Goal: Task Accomplishment & Management: Complete application form

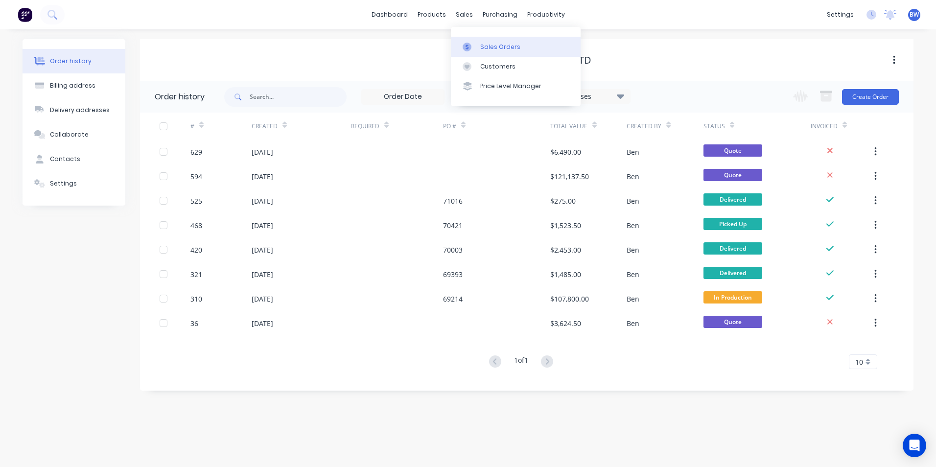
click at [466, 38] on link "Sales Orders" at bounding box center [516, 47] width 130 height 20
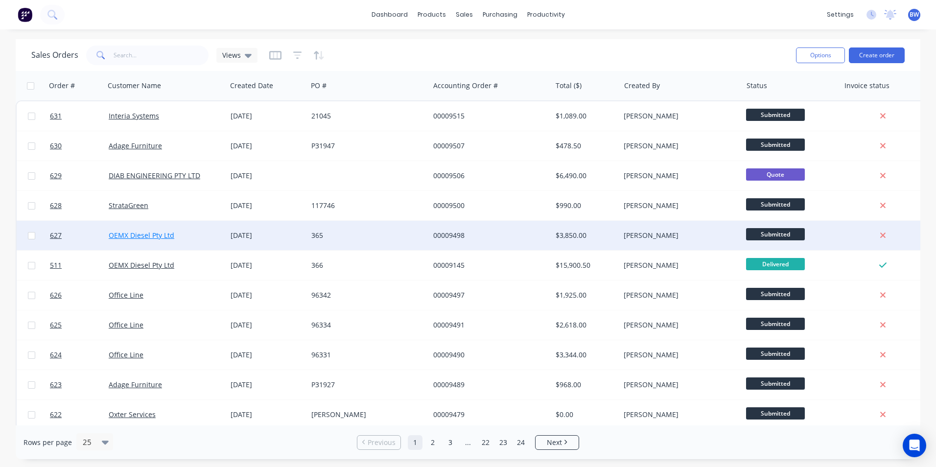
click at [151, 236] on link "OEMX Diesel Pty Ltd" at bounding box center [142, 234] width 66 height 9
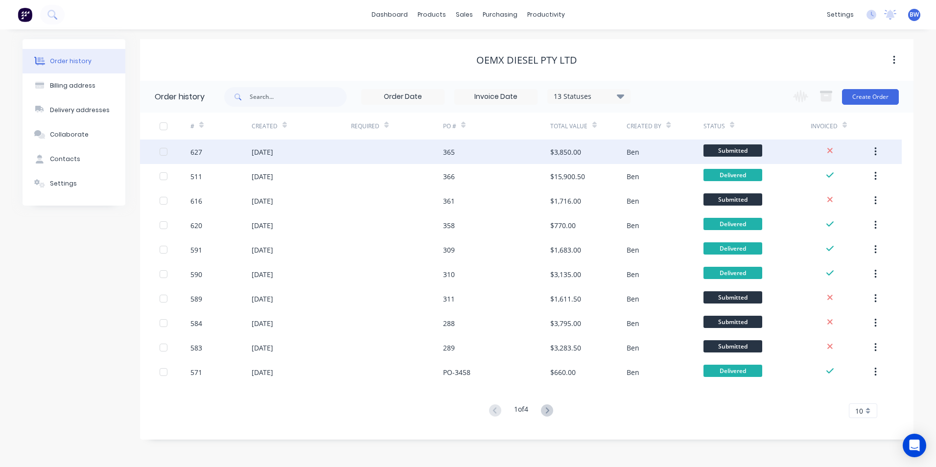
click at [386, 147] on div at bounding box center [397, 151] width 92 height 24
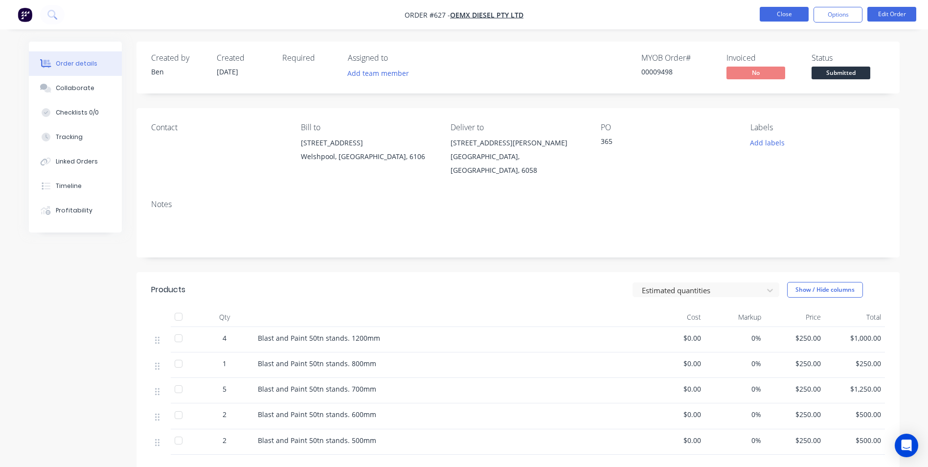
click at [780, 9] on button "Close" at bounding box center [784, 14] width 49 height 15
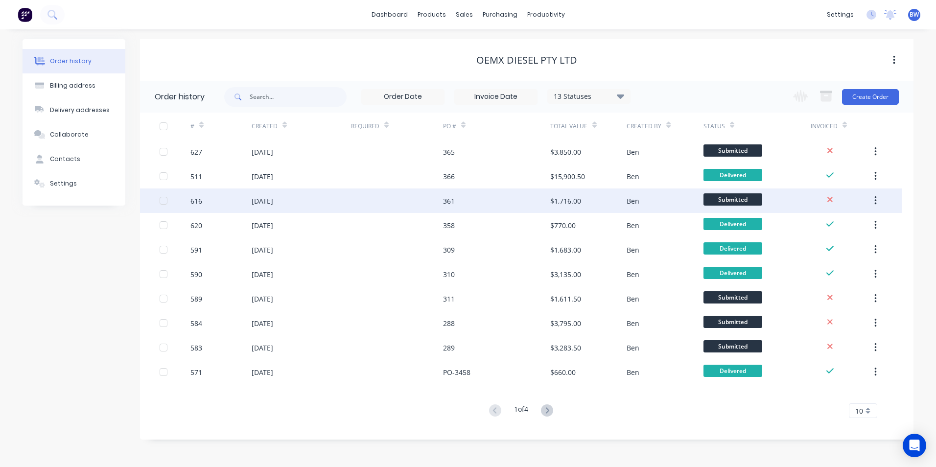
click at [428, 195] on div at bounding box center [397, 200] width 92 height 24
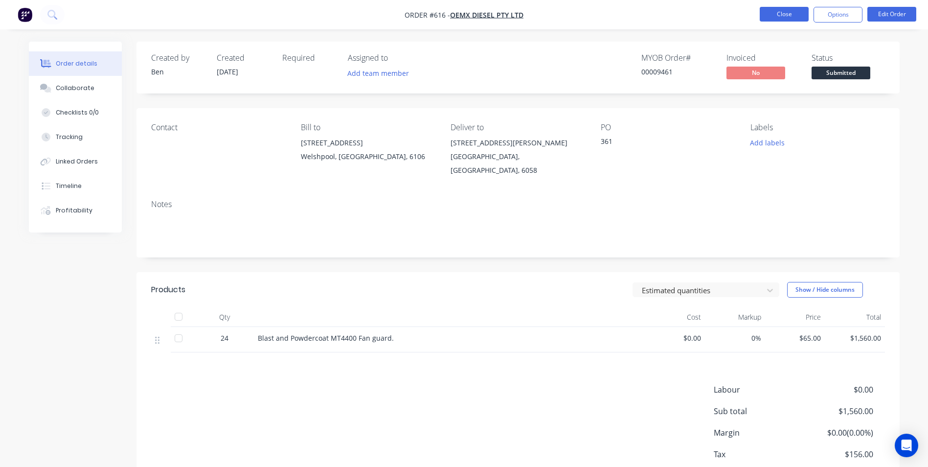
click at [791, 16] on button "Close" at bounding box center [784, 14] width 49 height 15
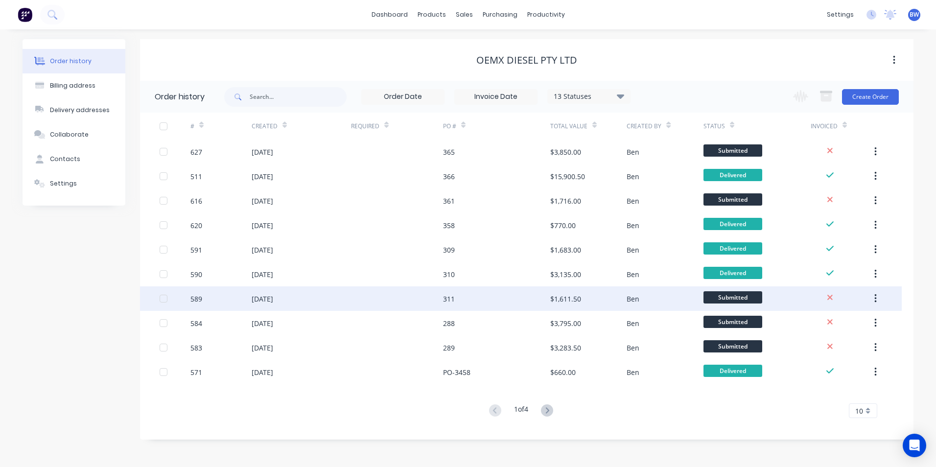
click at [532, 299] on div "311" at bounding box center [496, 298] width 107 height 24
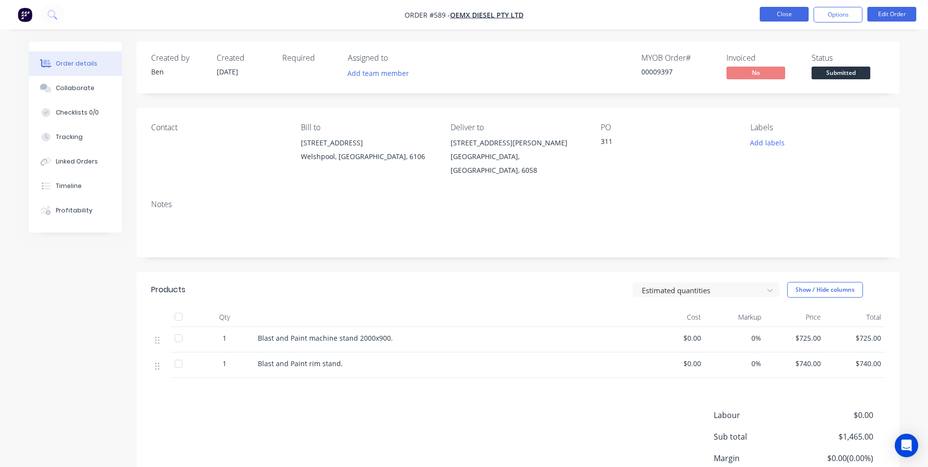
click at [770, 10] on button "Close" at bounding box center [784, 14] width 49 height 15
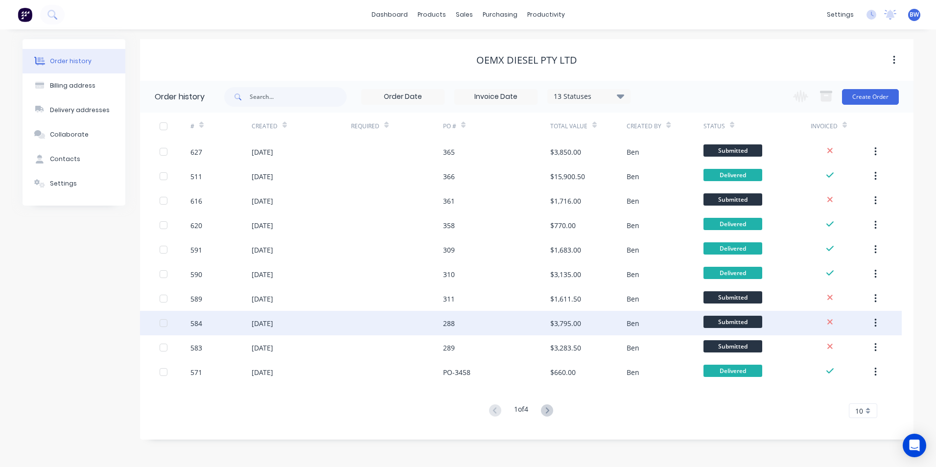
click at [525, 326] on div "288" at bounding box center [496, 323] width 107 height 24
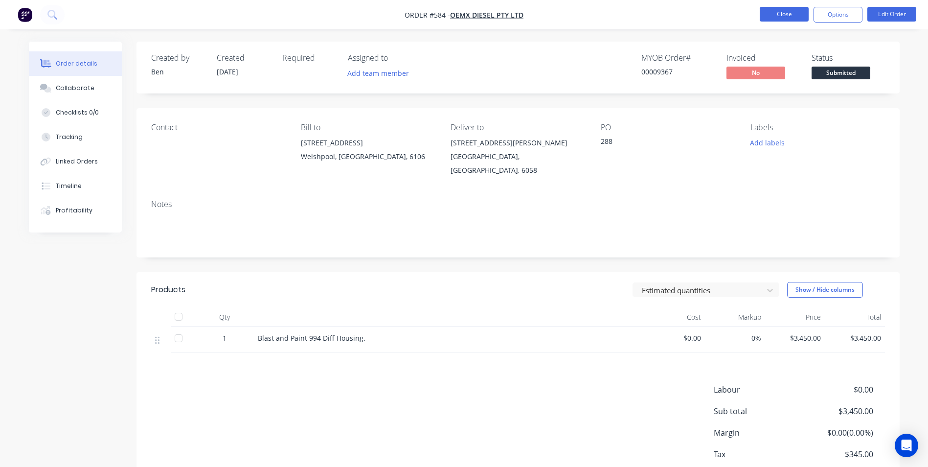
click at [768, 7] on button "Close" at bounding box center [784, 14] width 49 height 15
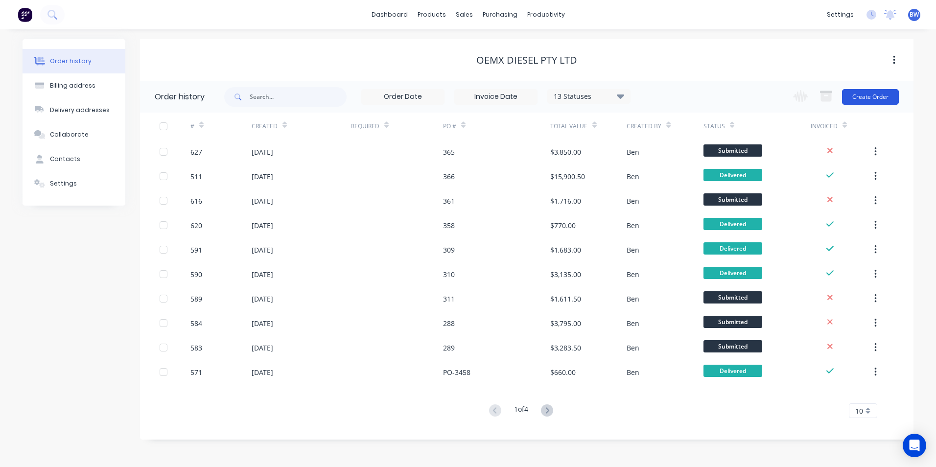
click at [890, 99] on button "Create Order" at bounding box center [870, 97] width 57 height 16
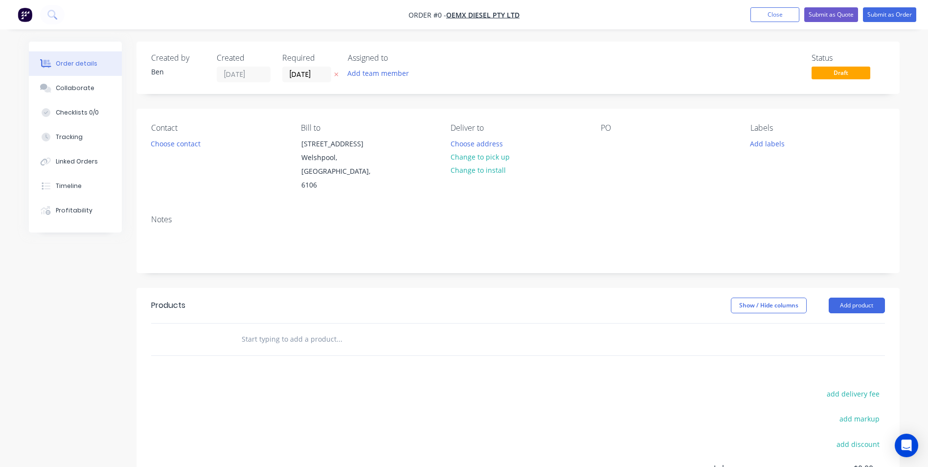
click at [336, 76] on icon "button" at bounding box center [336, 74] width 4 height 6
click at [470, 147] on button "Choose address" at bounding box center [476, 143] width 63 height 13
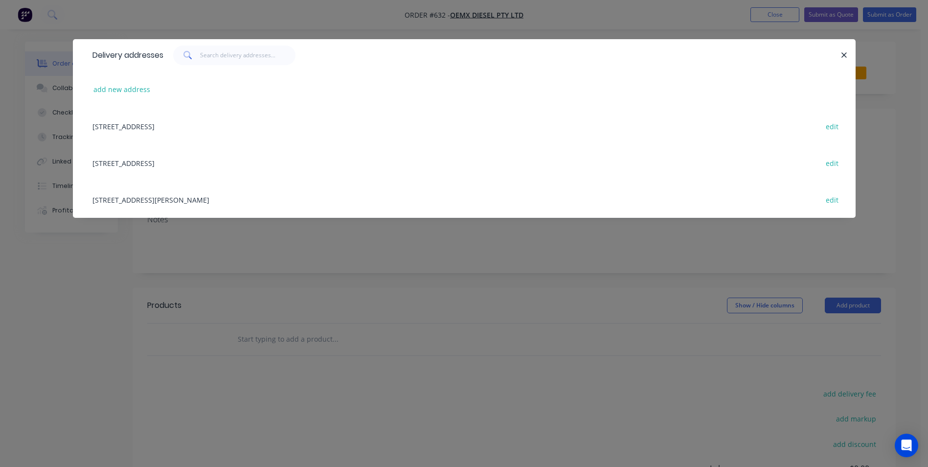
click at [161, 202] on div "[STREET_ADDRESS][PERSON_NAME] edit" at bounding box center [465, 199] width 754 height 37
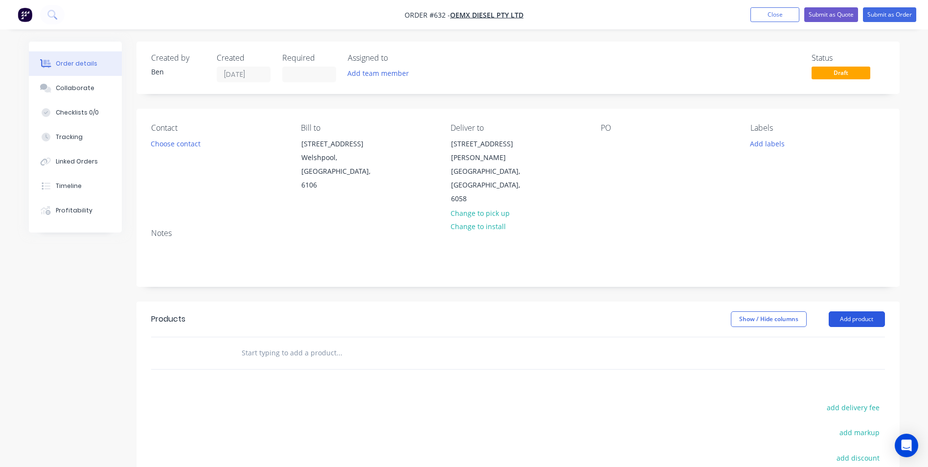
click at [857, 311] on button "Add product" at bounding box center [857, 319] width 56 height 16
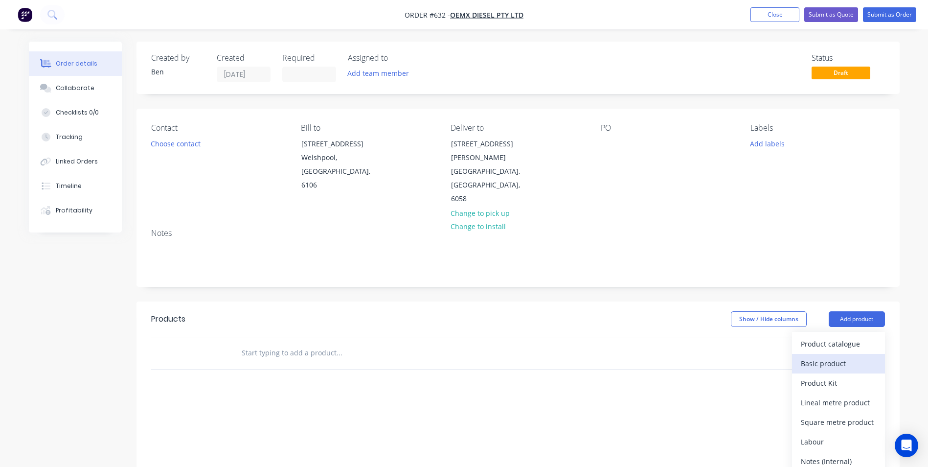
click at [858, 356] on div "Basic product" at bounding box center [838, 363] width 75 height 14
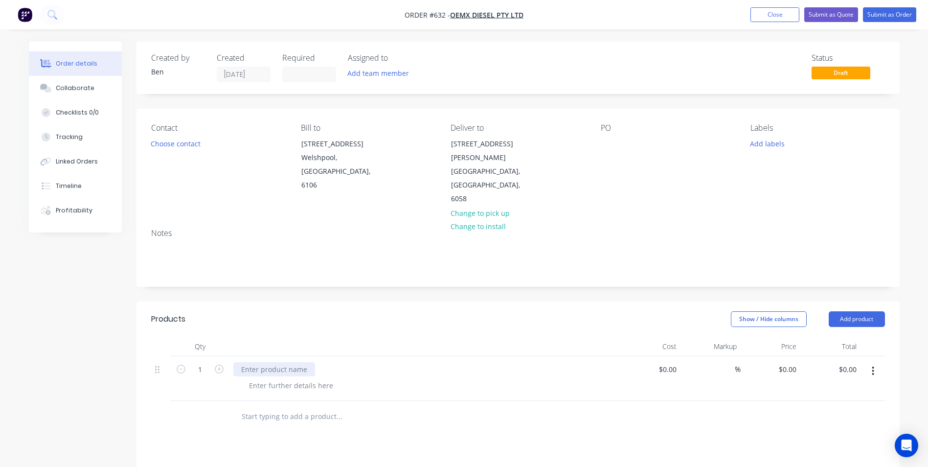
click at [260, 362] on div at bounding box center [274, 369] width 82 height 14
click at [789, 362] on div "0 $0.00" at bounding box center [787, 369] width 26 height 14
type input "$225.00"
type input "225.00"
type input "225"
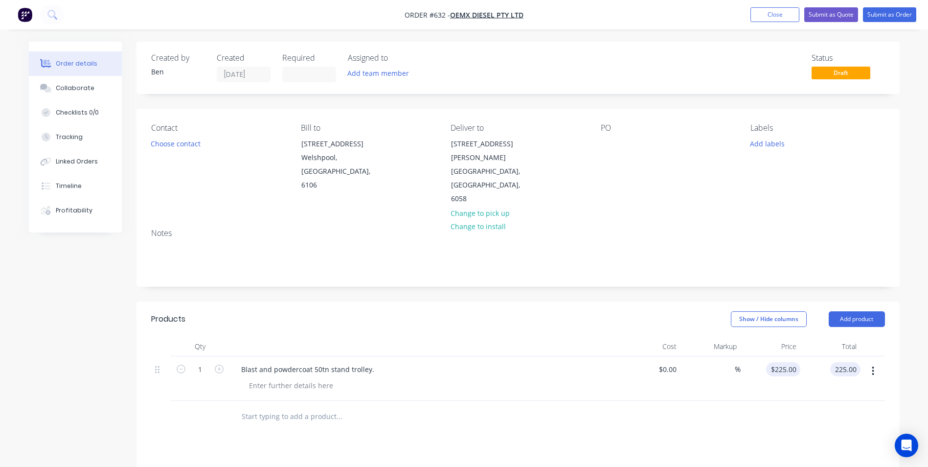
type input "$225.00"
click at [783, 362] on div "225 $225.00" at bounding box center [783, 369] width 34 height 14
type input "$215.00"
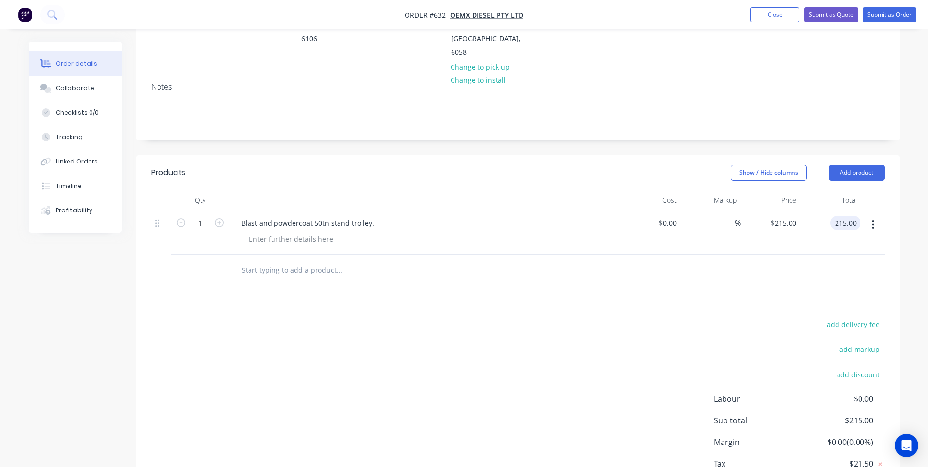
scroll to position [147, 0]
type input "$215.00"
click at [630, 366] on div "add delivery fee add markup add discount Labour $0.00 Sub total $215.00 Margin …" at bounding box center [518, 411] width 734 height 189
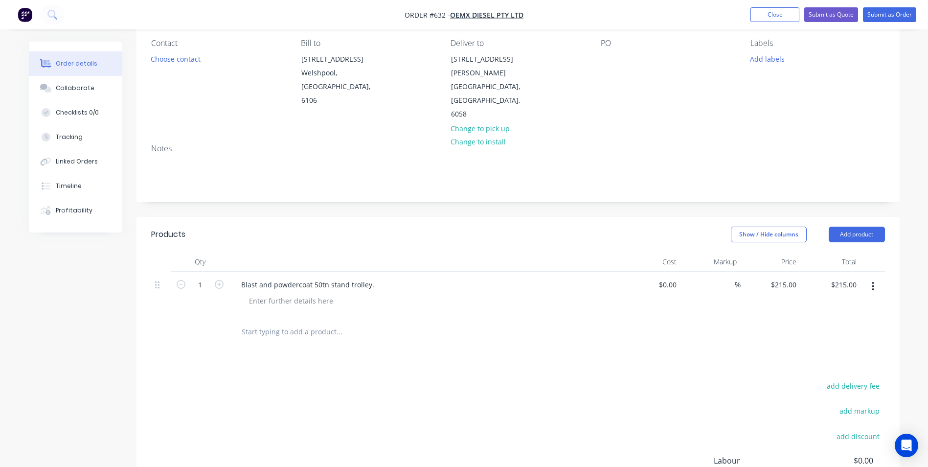
scroll to position [0, 0]
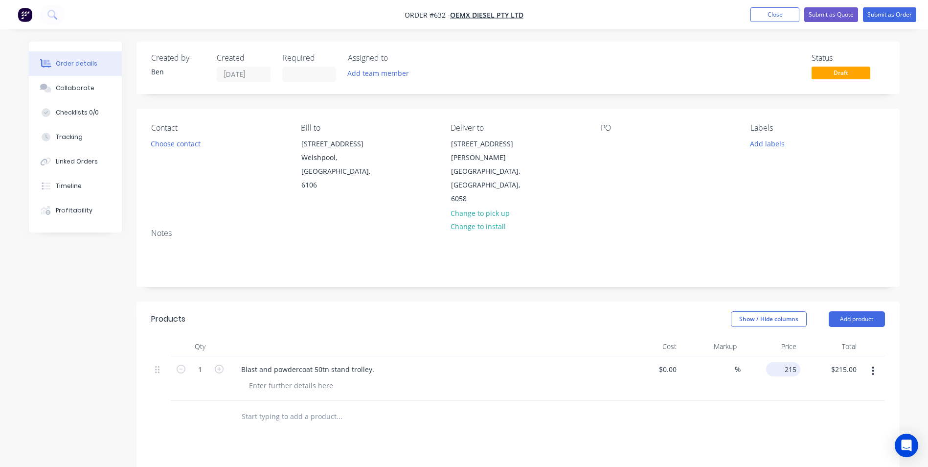
click at [783, 362] on div "215 $215.00" at bounding box center [783, 369] width 34 height 14
type input "$225.00"
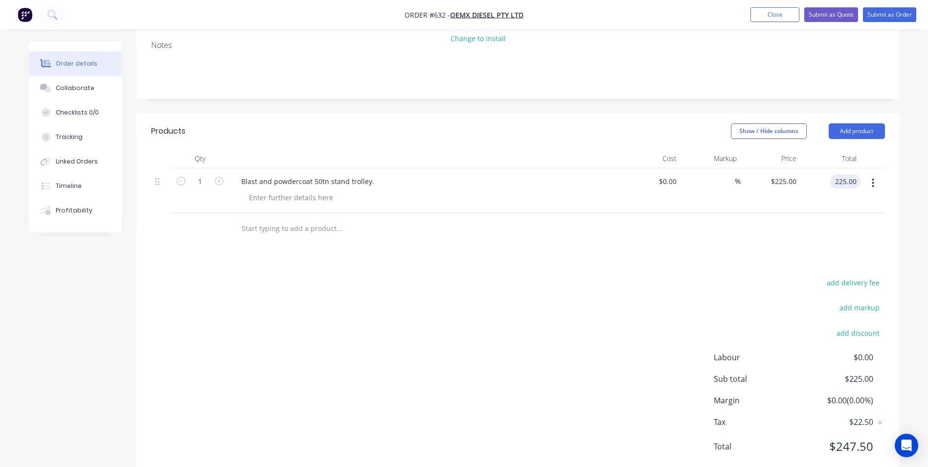
type input "$225.00"
click at [571, 347] on div "add delivery fee add markup add discount Labour $0.00 Sub total $225.00 Margin …" at bounding box center [518, 370] width 734 height 189
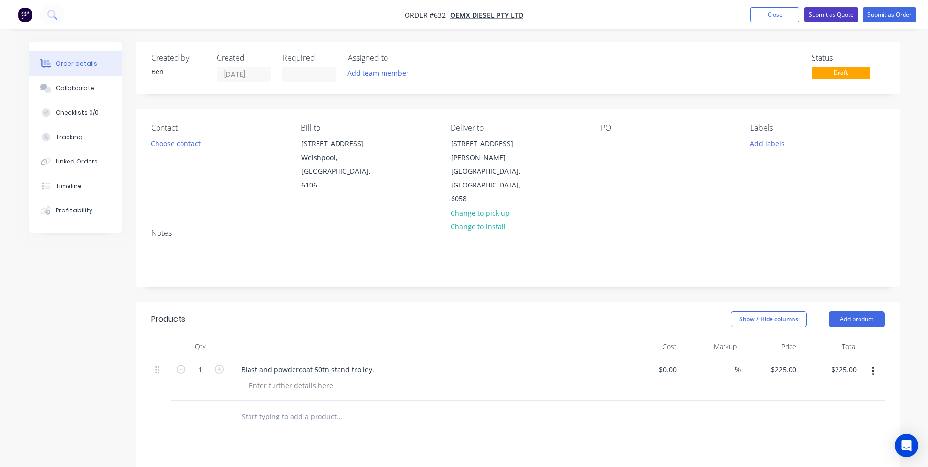
click at [827, 18] on button "Submit as Quote" at bounding box center [832, 14] width 54 height 15
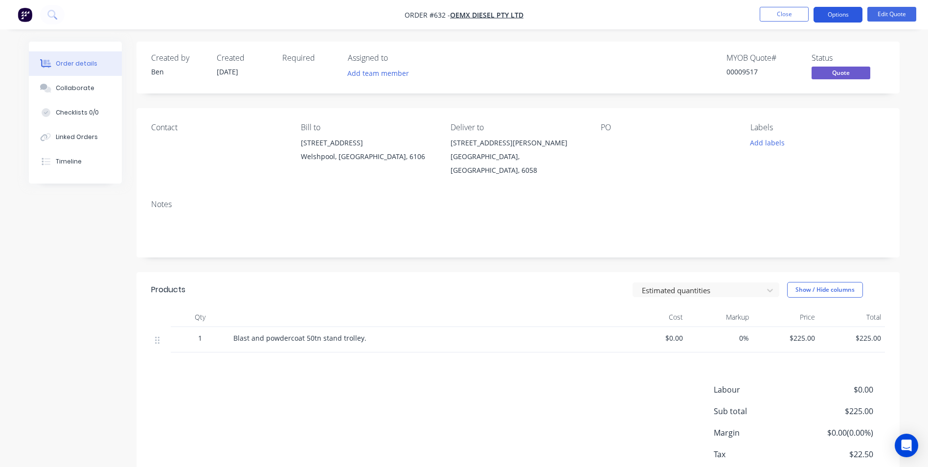
click at [829, 8] on button "Options" at bounding box center [838, 15] width 49 height 16
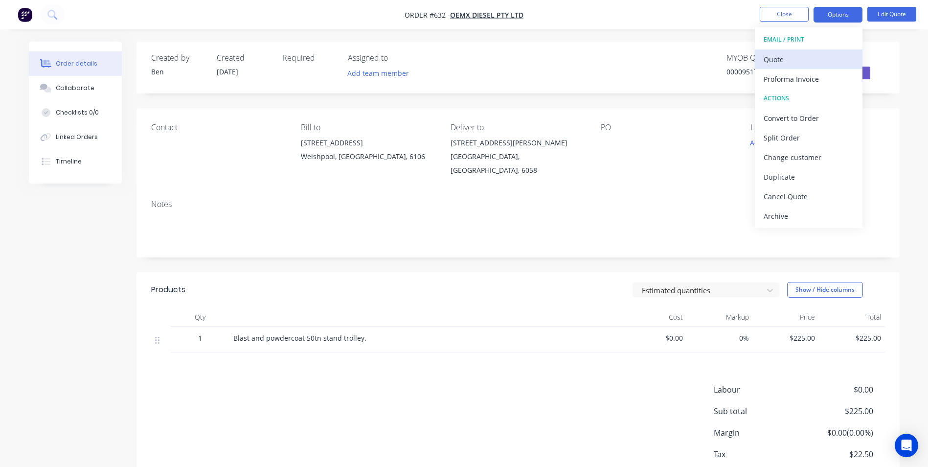
click at [800, 52] on div "Quote" at bounding box center [809, 59] width 90 height 14
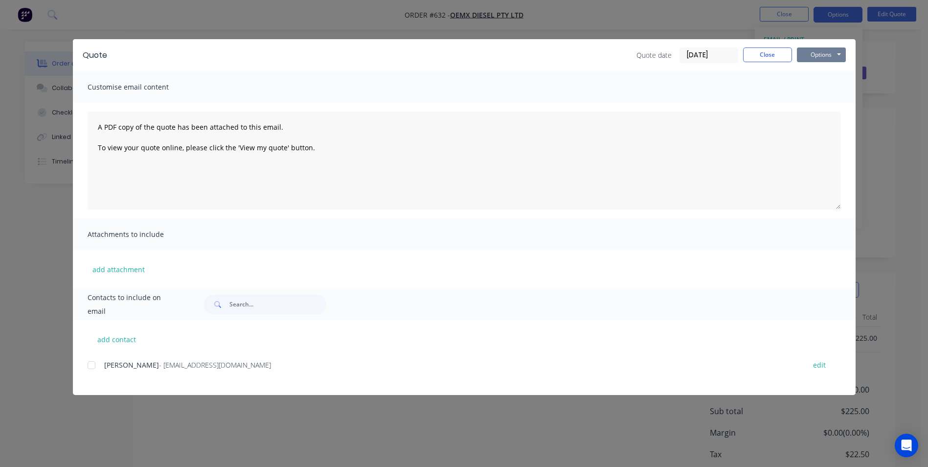
click at [800, 52] on button "Options" at bounding box center [821, 54] width 49 height 15
click at [803, 67] on button "Preview" at bounding box center [828, 72] width 63 height 16
click at [769, 48] on button "Close" at bounding box center [767, 54] width 49 height 15
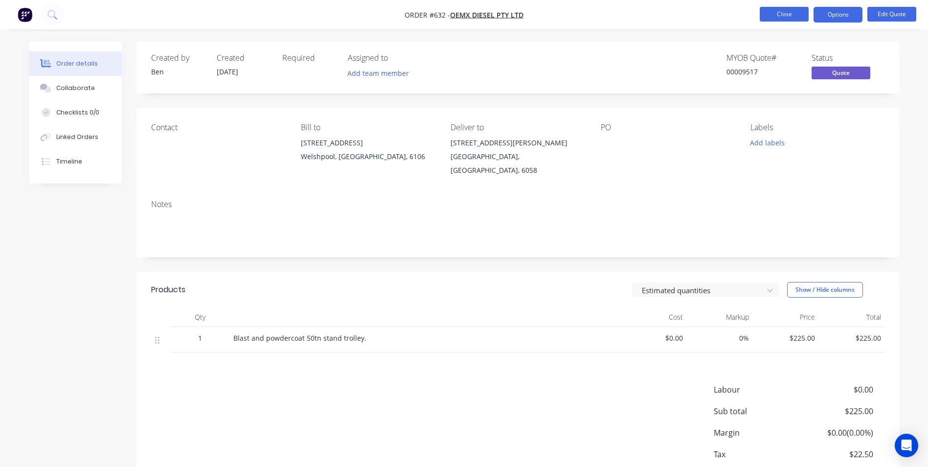
click at [779, 12] on button "Close" at bounding box center [784, 14] width 49 height 15
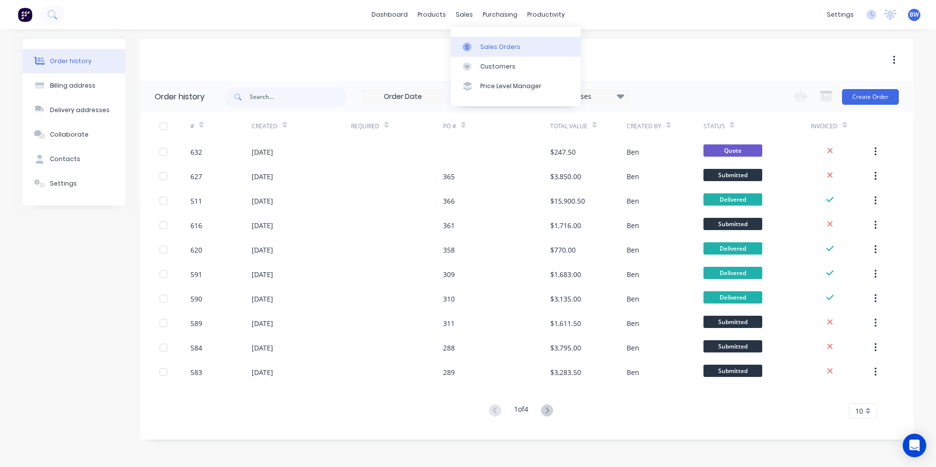
click at [468, 44] on icon at bounding box center [466, 47] width 9 height 9
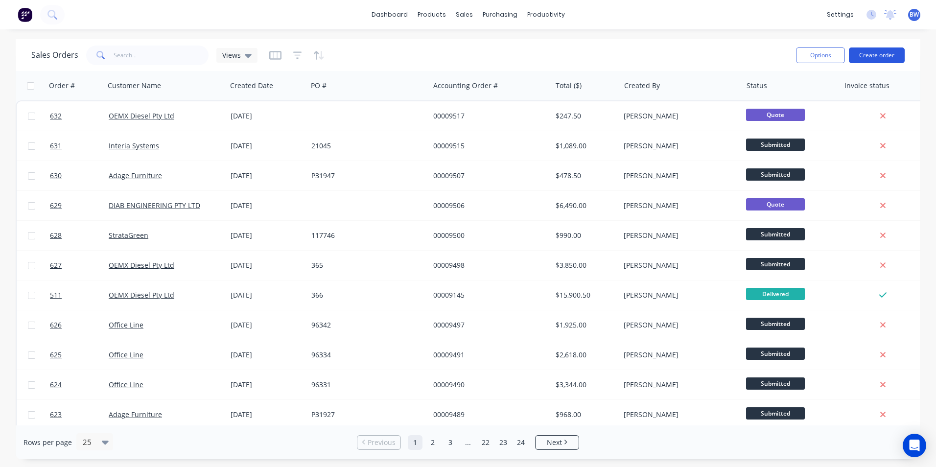
click at [883, 60] on button "Create order" at bounding box center [877, 55] width 56 height 16
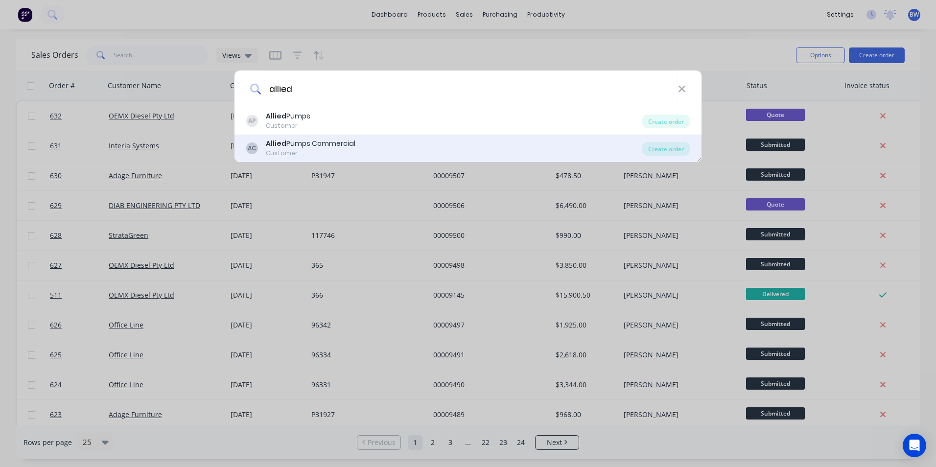
type input "allied"
click at [376, 141] on div "AC Allied Pumps Commercial Customer" at bounding box center [444, 147] width 396 height 19
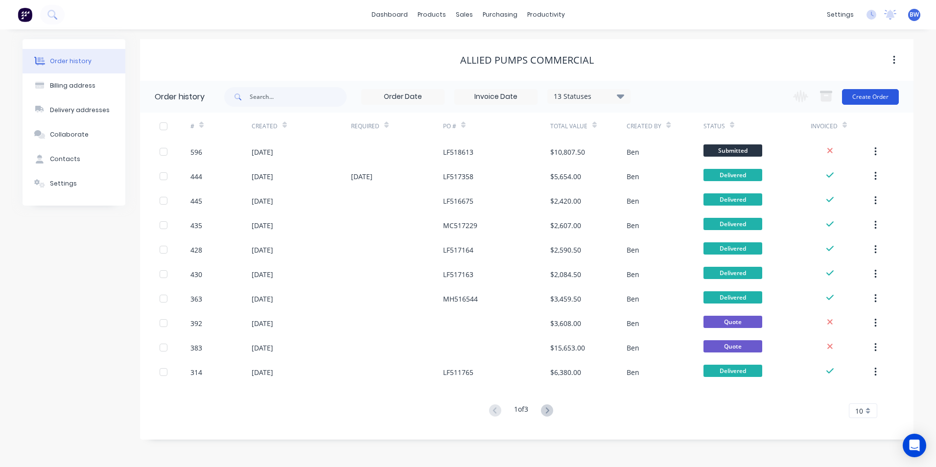
click at [888, 98] on button "Create Order" at bounding box center [870, 97] width 57 height 16
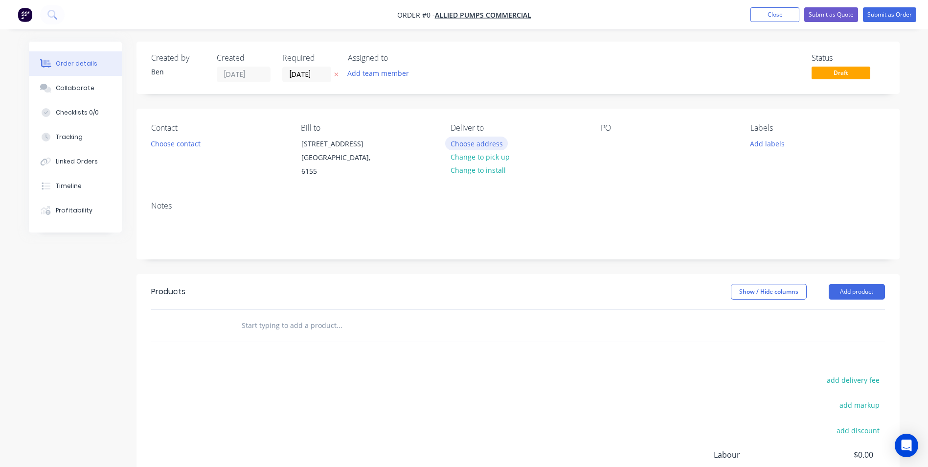
click at [470, 141] on button "Choose address" at bounding box center [476, 143] width 63 height 13
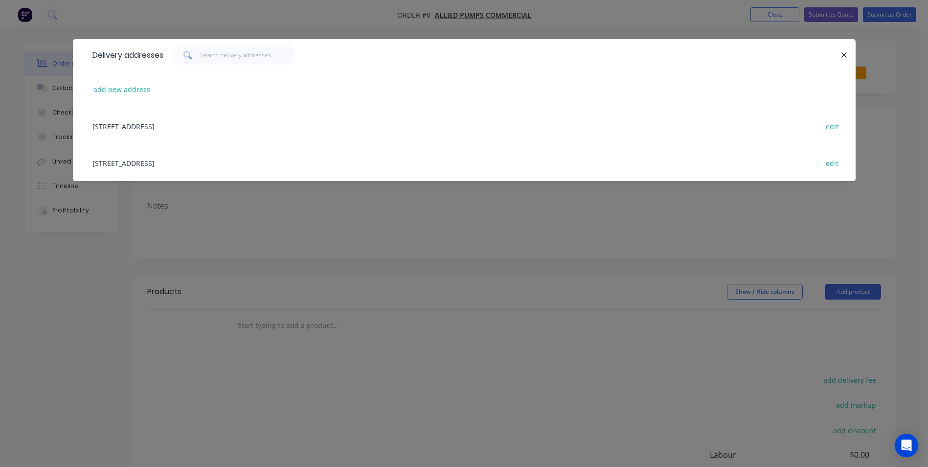
click at [220, 162] on div "4 Modal Crescent, CANNING VALE, Western Australia, Australia, 6155 edit" at bounding box center [465, 162] width 754 height 37
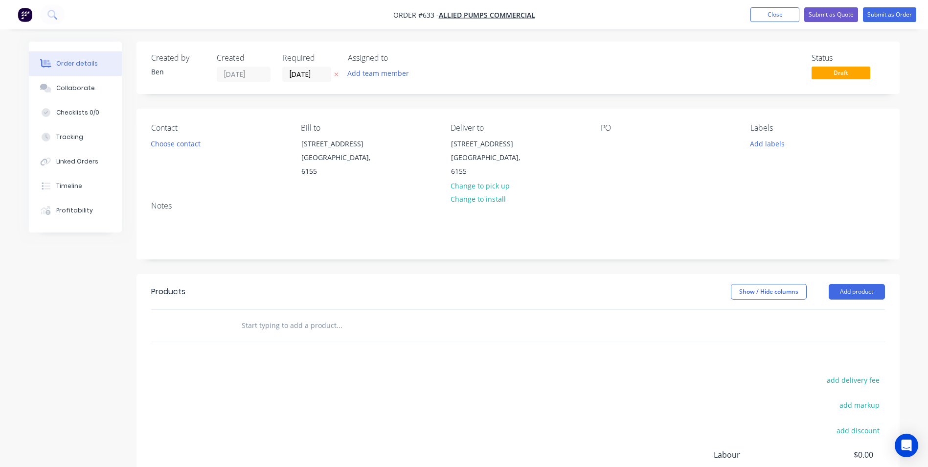
click at [337, 76] on icon "button" at bounding box center [336, 74] width 4 height 6
click at [869, 289] on button "Add product" at bounding box center [857, 292] width 56 height 16
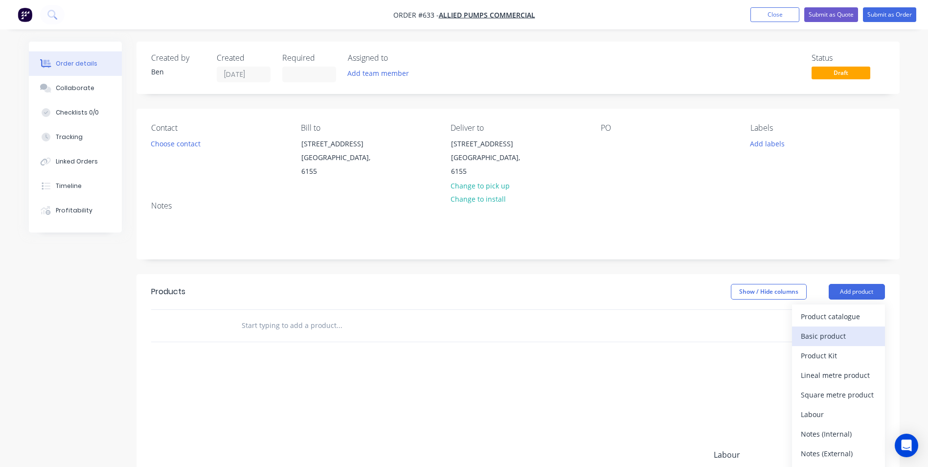
click at [853, 336] on div "Basic product" at bounding box center [838, 336] width 75 height 14
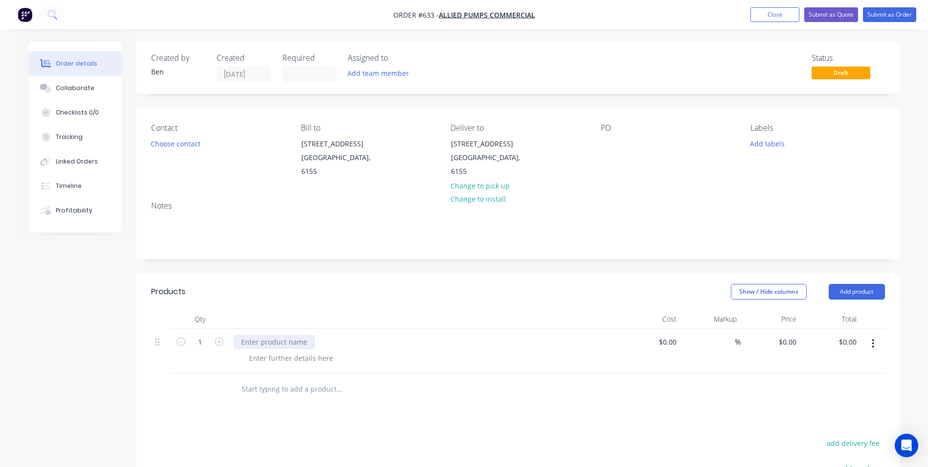
click at [266, 345] on div at bounding box center [274, 342] width 82 height 14
click at [313, 342] on div "Supply and fabricate" at bounding box center [275, 342] width 84 height 14
click at [311, 342] on div "Supply and fabricate 1" at bounding box center [278, 342] width 90 height 14
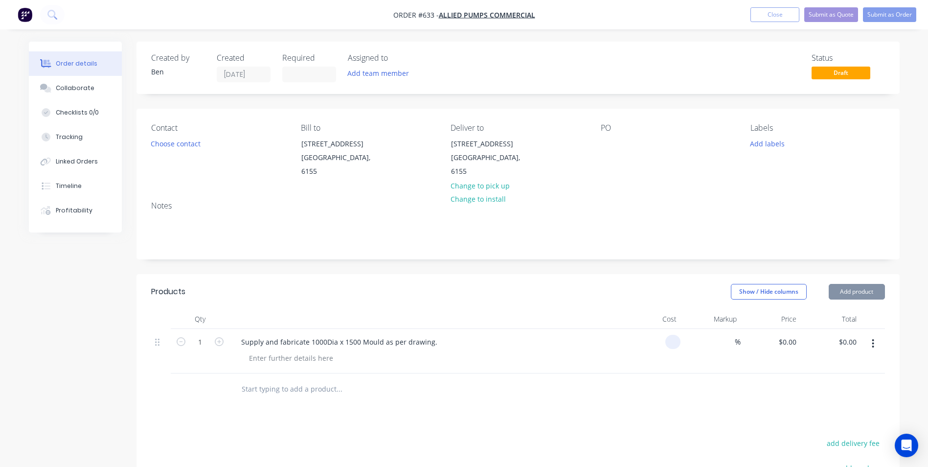
type input "$0.00"
type input "$3,265.00"
click at [823, 16] on button "Submit as Quote" at bounding box center [832, 14] width 54 height 15
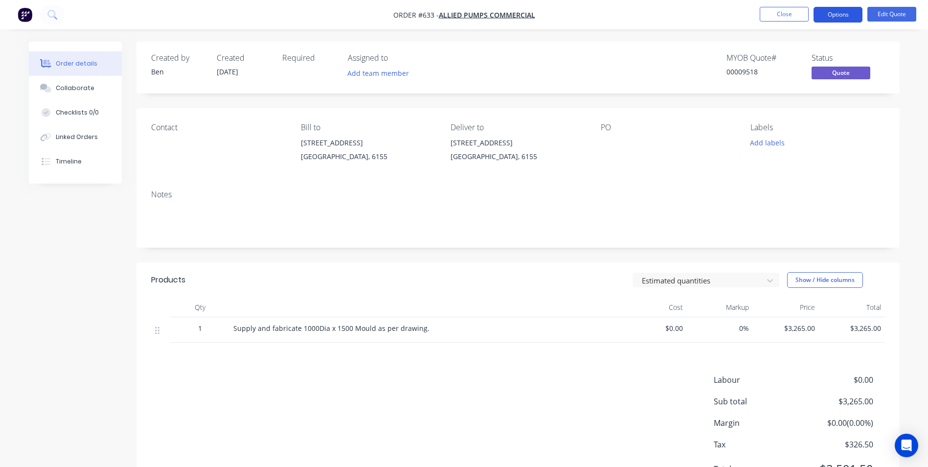
click at [840, 18] on button "Options" at bounding box center [838, 15] width 49 height 16
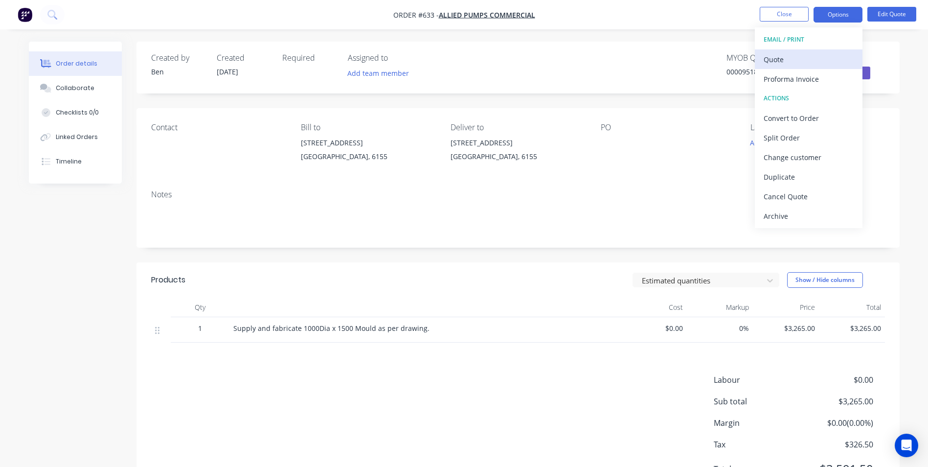
click at [819, 58] on div "Quote" at bounding box center [809, 59] width 90 height 14
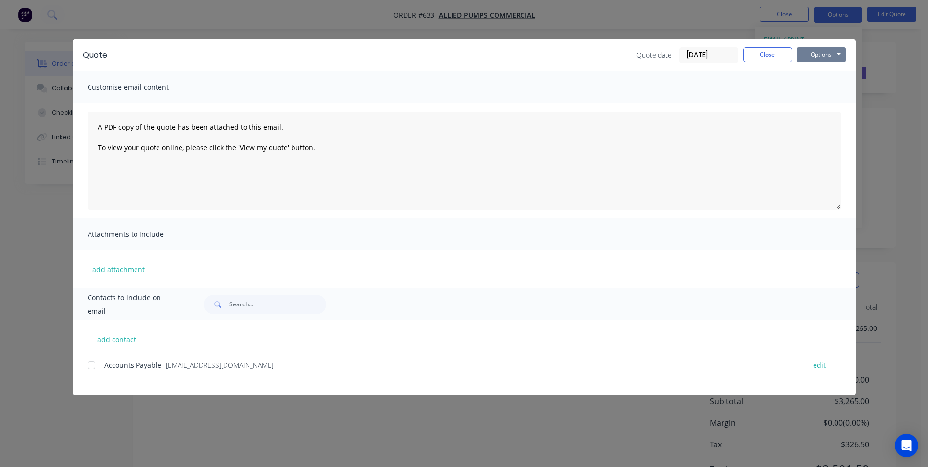
click at [817, 59] on button "Options" at bounding box center [821, 54] width 49 height 15
click at [813, 71] on button "Preview" at bounding box center [828, 72] width 63 height 16
click at [761, 48] on button "Close" at bounding box center [767, 54] width 49 height 15
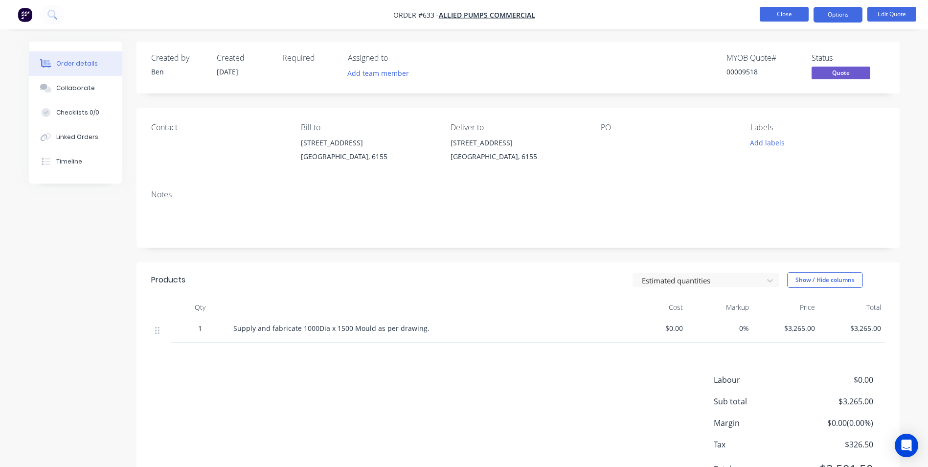
click at [780, 21] on button "Close" at bounding box center [784, 14] width 49 height 15
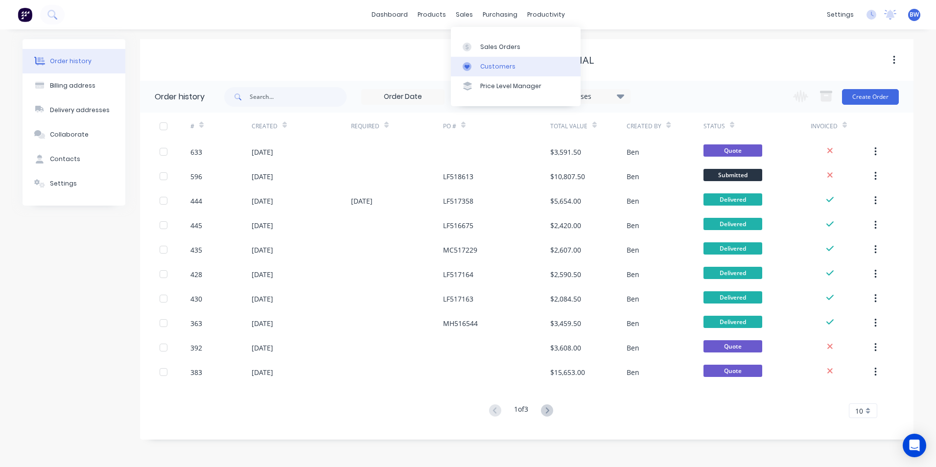
click at [482, 63] on div "Customers" at bounding box center [497, 66] width 35 height 9
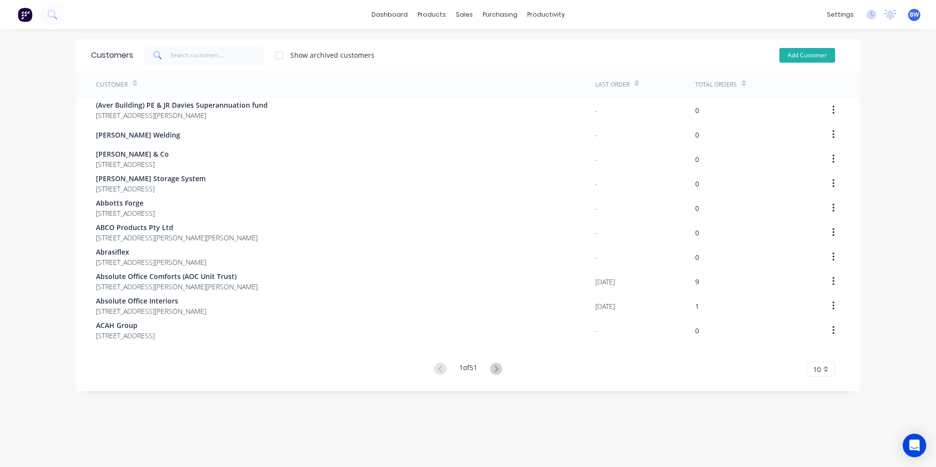
click at [787, 59] on button "Add Customer" at bounding box center [807, 55] width 56 height 15
select select "AU"
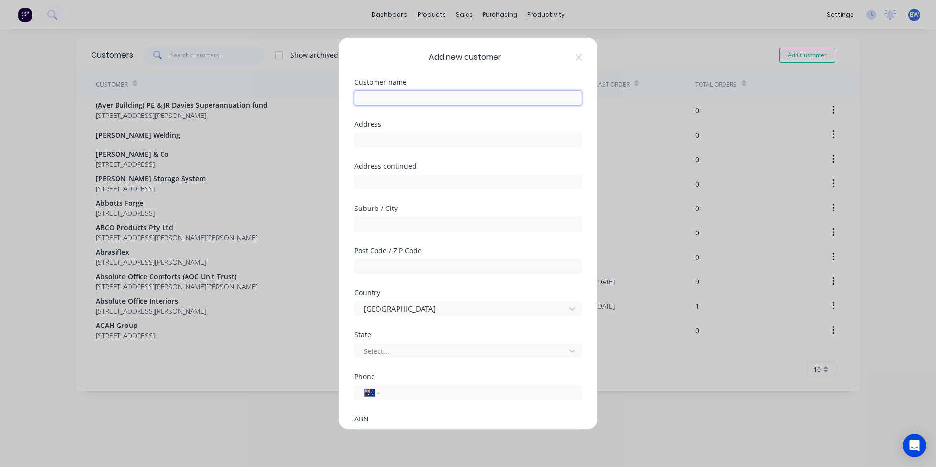
click at [447, 96] on input "text" at bounding box center [467, 98] width 227 height 15
type input "Multiplant Services Pty Ltd"
click at [391, 139] on input "text" at bounding box center [467, 140] width 227 height 15
type input "Level 3, [STREET_ADDRESS]"
click at [391, 222] on input "text" at bounding box center [467, 224] width 227 height 15
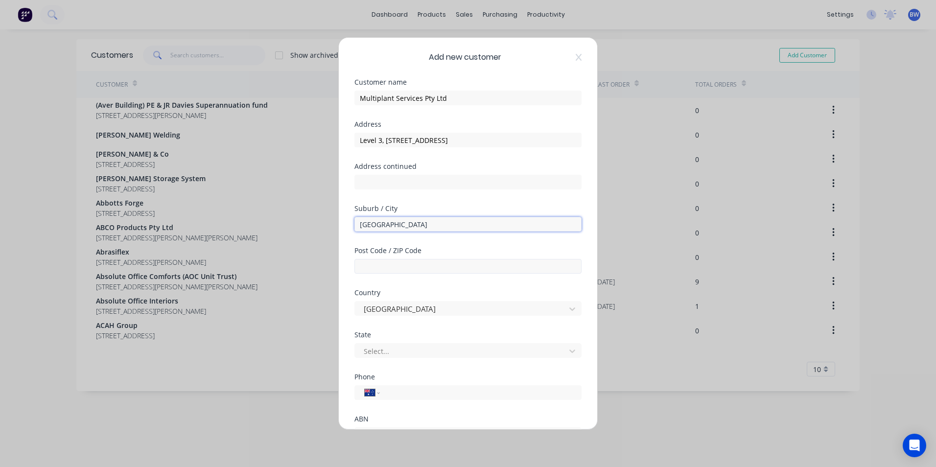
type input "[GEOGRAPHIC_DATA]"
click at [394, 261] on input "text" at bounding box center [467, 266] width 227 height 15
type input "6005"
click at [403, 344] on div "Select..." at bounding box center [462, 351] width 204 height 15
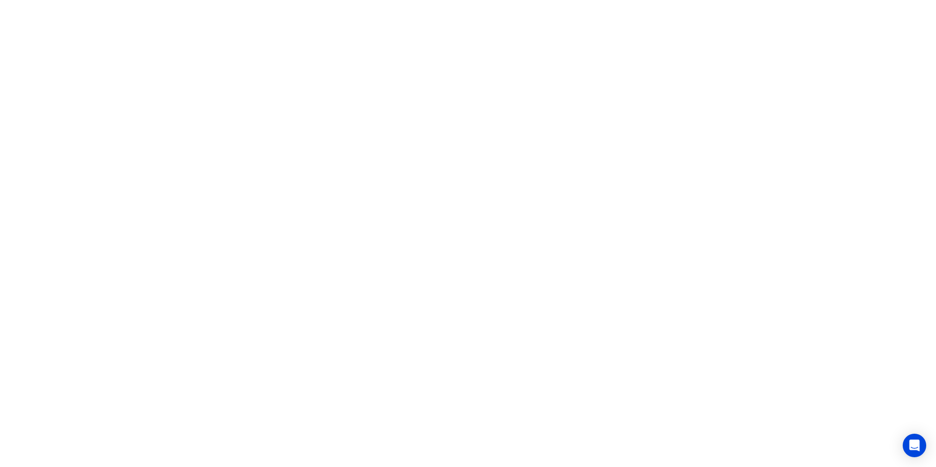
click at [393, 0] on html at bounding box center [468, 0] width 936 height 0
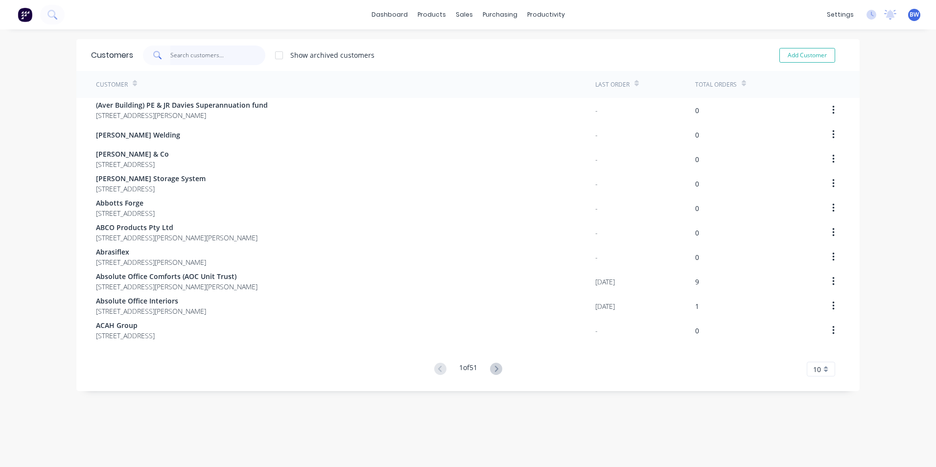
click at [234, 55] on input "text" at bounding box center [217, 56] width 95 height 20
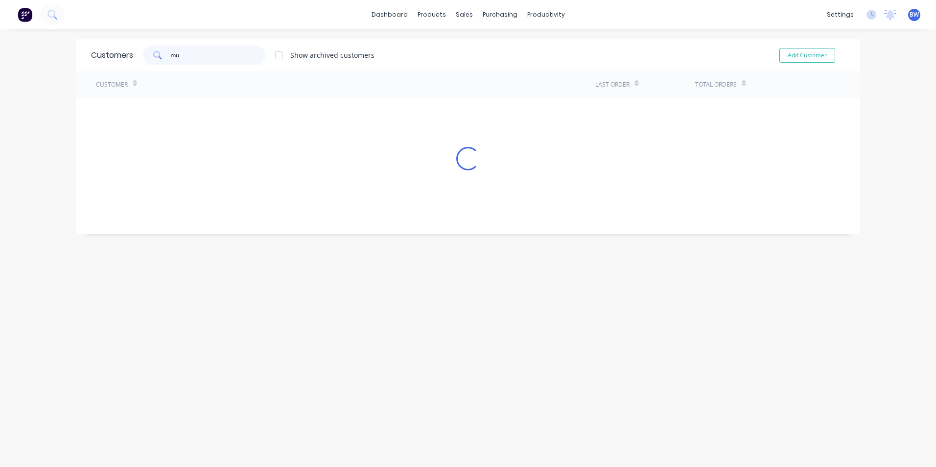
type input "m"
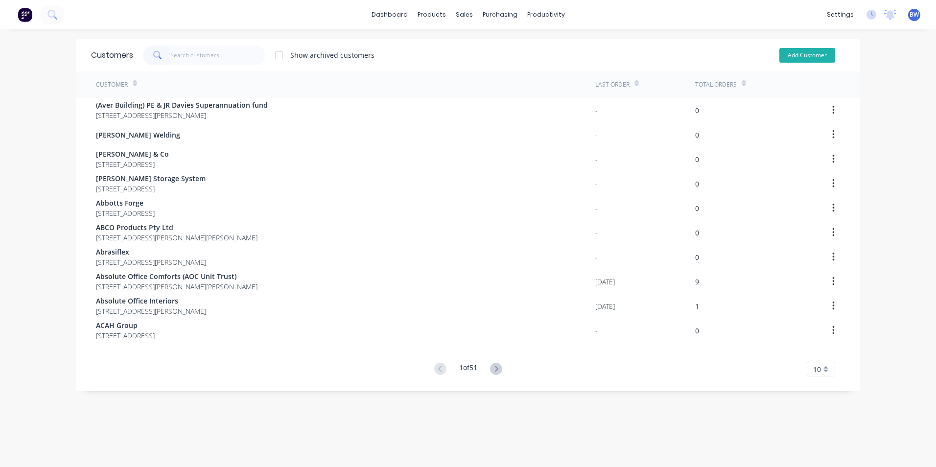
click at [806, 55] on button "Add Customer" at bounding box center [807, 55] width 56 height 15
select select "AU"
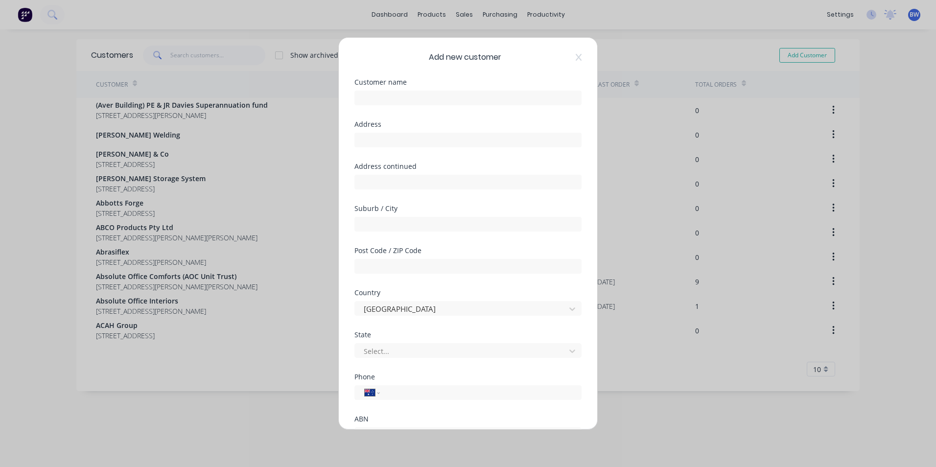
click at [432, 90] on div at bounding box center [467, 96] width 227 height 17
click at [427, 96] on input "text" at bounding box center [467, 98] width 227 height 15
type input "Multiplant Services Pty Ltd"
type input "Level 3, [STREET_ADDRESS]"
type input "[GEOGRAPHIC_DATA]"
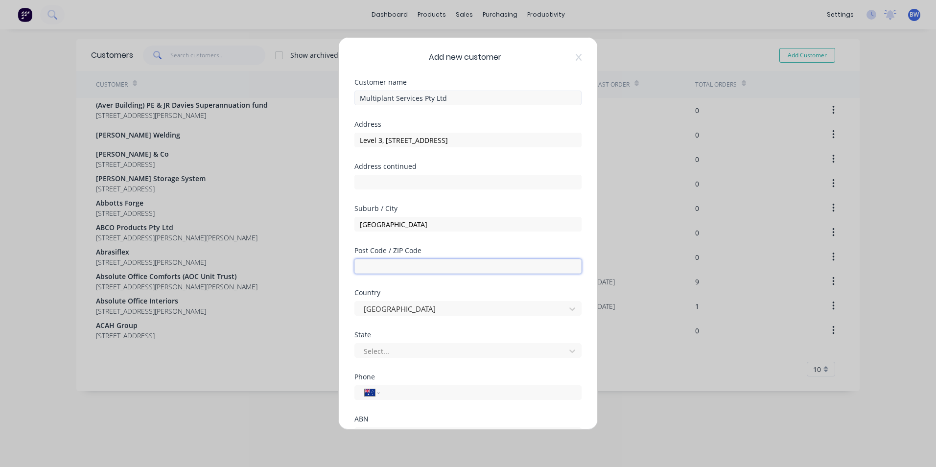
type input "6005"
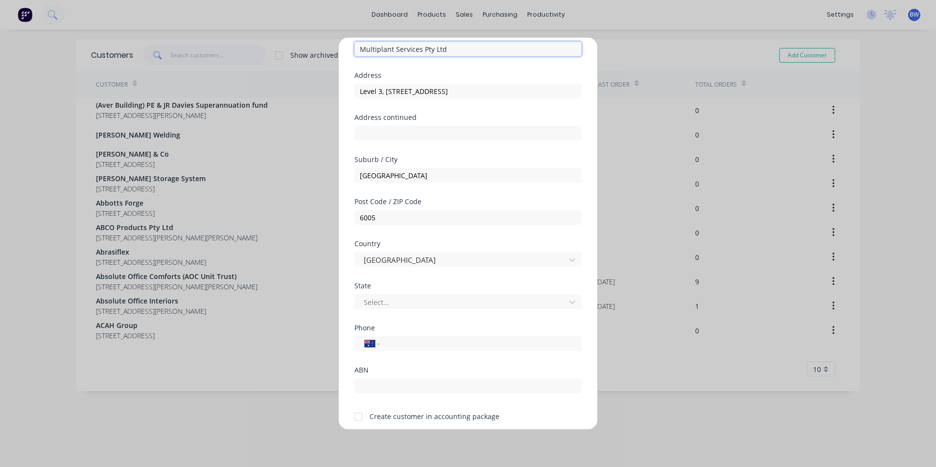
scroll to position [86, 0]
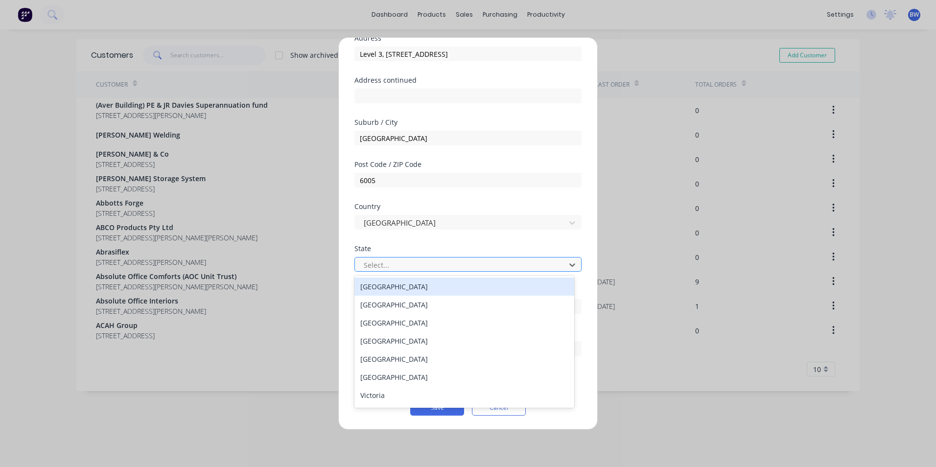
click at [400, 263] on div at bounding box center [462, 265] width 198 height 12
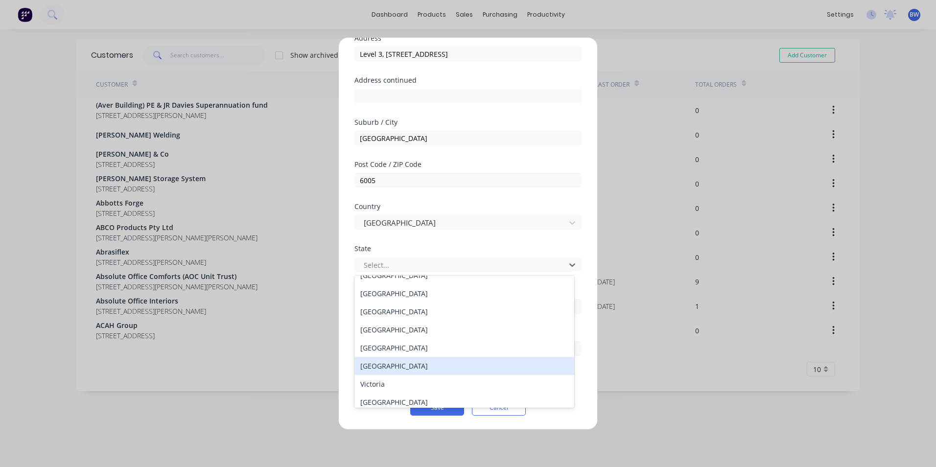
scroll to position [17, 0]
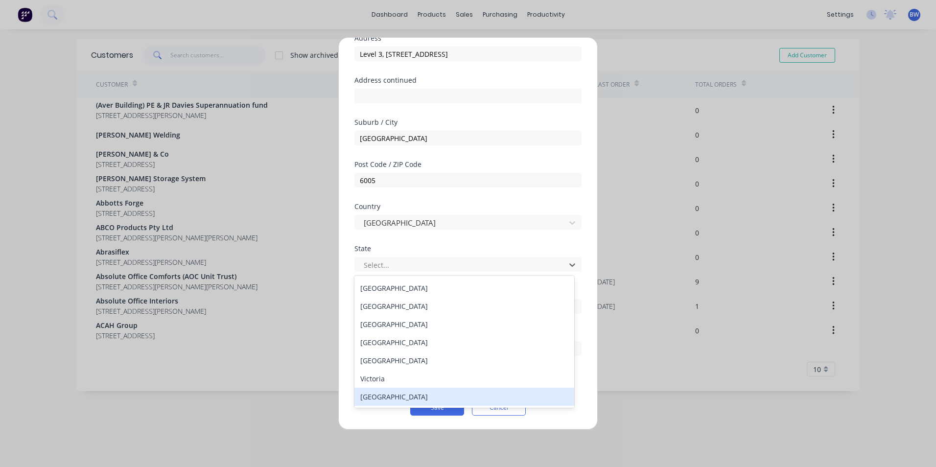
click at [389, 390] on div "[GEOGRAPHIC_DATA]" at bounding box center [464, 397] width 220 height 18
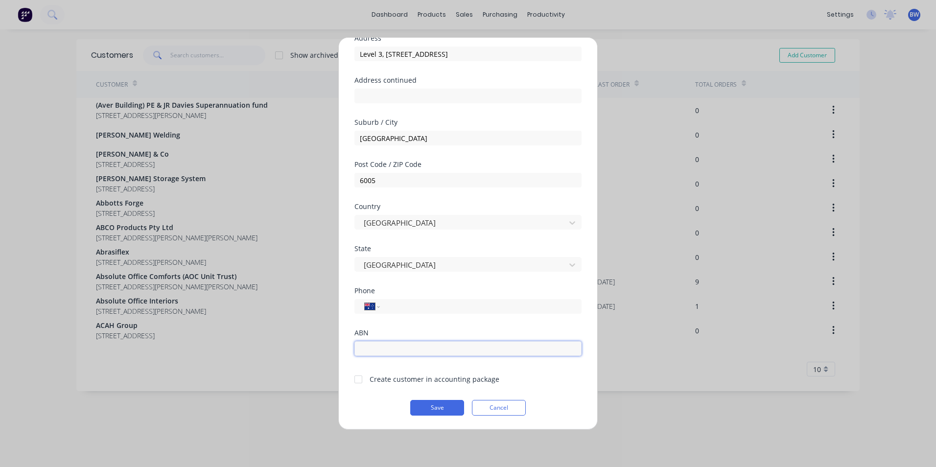
click at [409, 351] on input "text" at bounding box center [467, 348] width 227 height 15
type input "46 662 511 506"
click at [394, 309] on input "tel" at bounding box center [479, 306] width 184 height 11
click at [377, 308] on select "International [GEOGRAPHIC_DATA] [GEOGRAPHIC_DATA] [GEOGRAPHIC_DATA] [GEOGRAPHIC…" at bounding box center [372, 306] width 15 height 14
click at [365, 299] on select "International [GEOGRAPHIC_DATA] [GEOGRAPHIC_DATA] [GEOGRAPHIC_DATA] [GEOGRAPHIC…" at bounding box center [372, 306] width 15 height 14
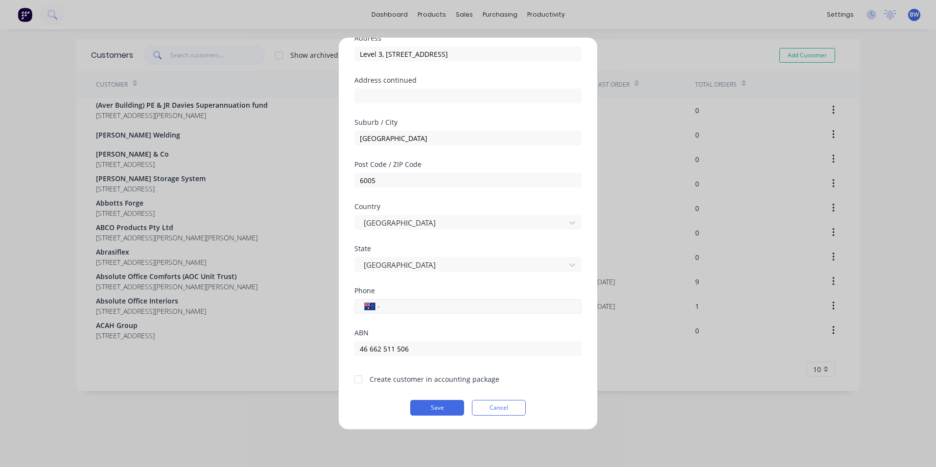
click at [384, 304] on div "International [GEOGRAPHIC_DATA] [GEOGRAPHIC_DATA] [GEOGRAPHIC_DATA] [GEOGRAPHIC…" at bounding box center [467, 306] width 227 height 15
click at [392, 308] on input "tel" at bounding box center [479, 306] width 184 height 11
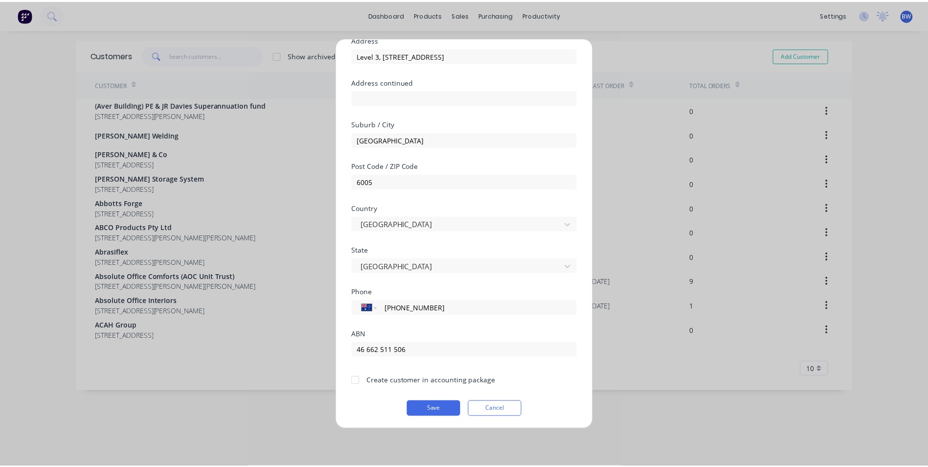
scroll to position [86, 0]
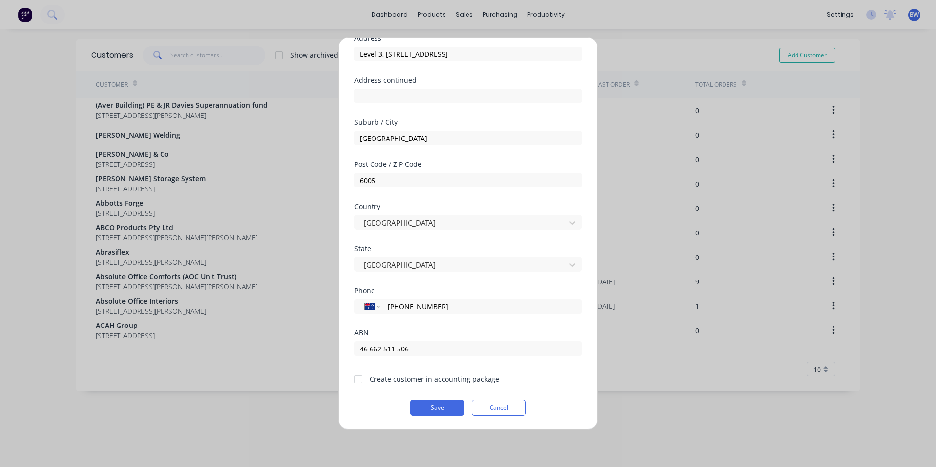
type input "[PHONE_NUMBER]"
click at [360, 380] on div at bounding box center [358, 379] width 20 height 20
click at [419, 403] on button "Save" at bounding box center [437, 408] width 54 height 16
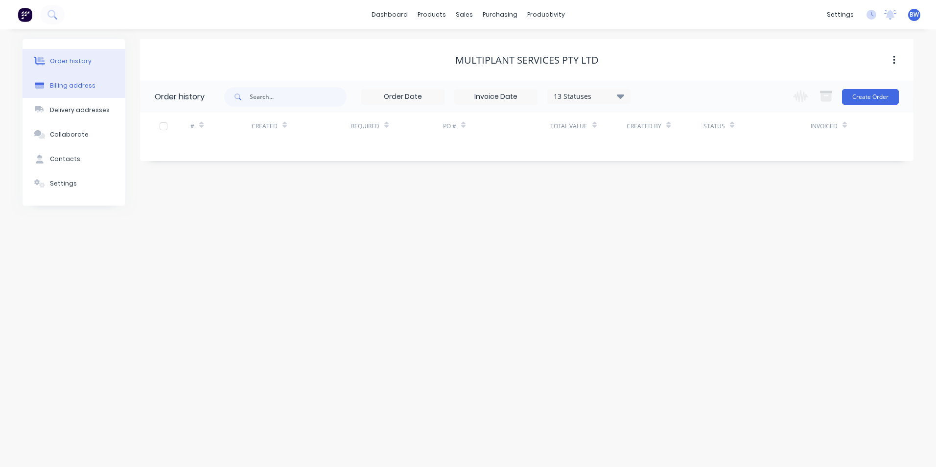
click at [86, 91] on button "Billing address" at bounding box center [74, 85] width 103 height 24
select select "AU"
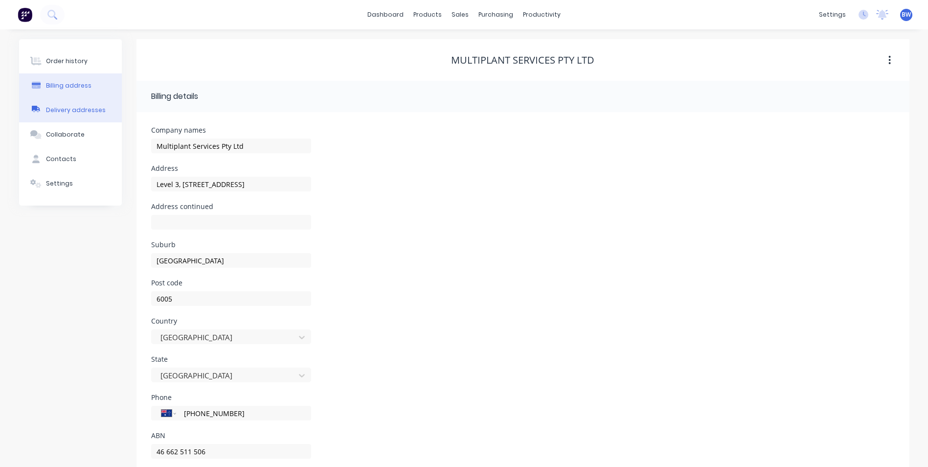
click at [75, 110] on div "Delivery addresses" at bounding box center [76, 110] width 60 height 9
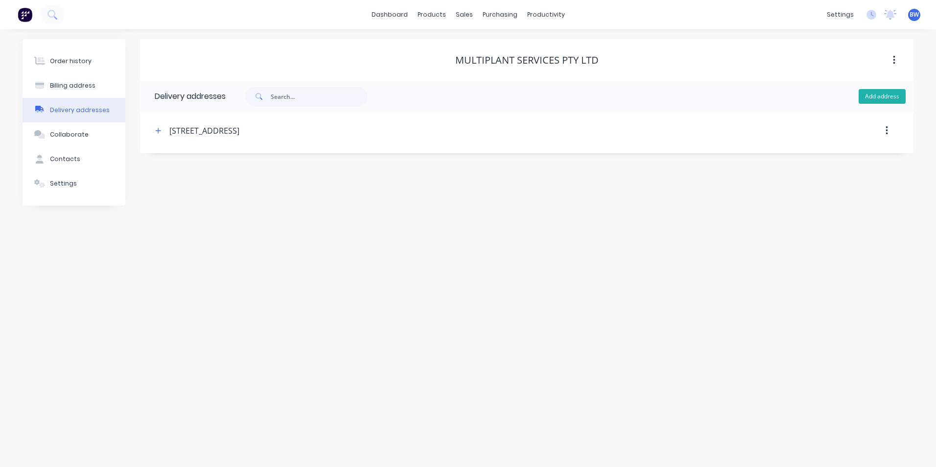
click at [872, 96] on button "Add address" at bounding box center [881, 96] width 47 height 15
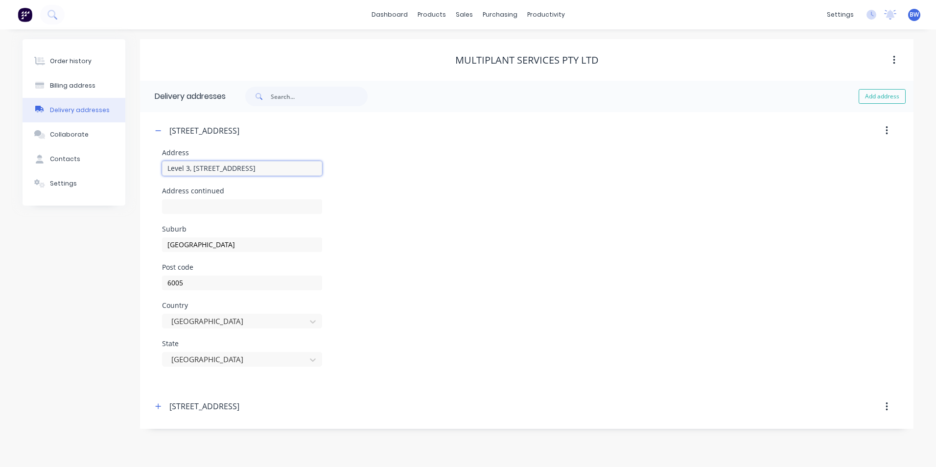
drag, startPoint x: 265, startPoint y: 169, endPoint x: 156, endPoint y: 170, distance: 109.1
click at [156, 170] on div "Address [STREET_ADDRESS]" at bounding box center [526, 268] width 759 height 239
type input "[STREET_ADDRESS]"
drag, startPoint x: 206, startPoint y: 243, endPoint x: 160, endPoint y: 245, distance: 46.0
click at [160, 245] on div "Address [STREET_ADDRESS]" at bounding box center [526, 268] width 759 height 239
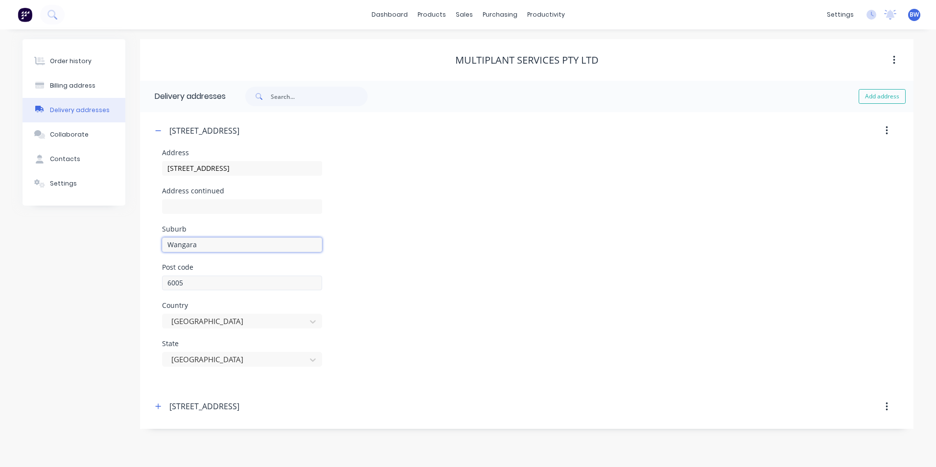
type input "Wangara"
drag, startPoint x: 194, startPoint y: 287, endPoint x: 143, endPoint y: 286, distance: 50.9
click at [143, 286] on div "[STREET_ADDRESS], Wangara Address [STREET_ADDRESS]" at bounding box center [526, 250] width 773 height 276
type input "6065"
click at [456, 337] on div "Country [GEOGRAPHIC_DATA]" at bounding box center [526, 321] width 729 height 38
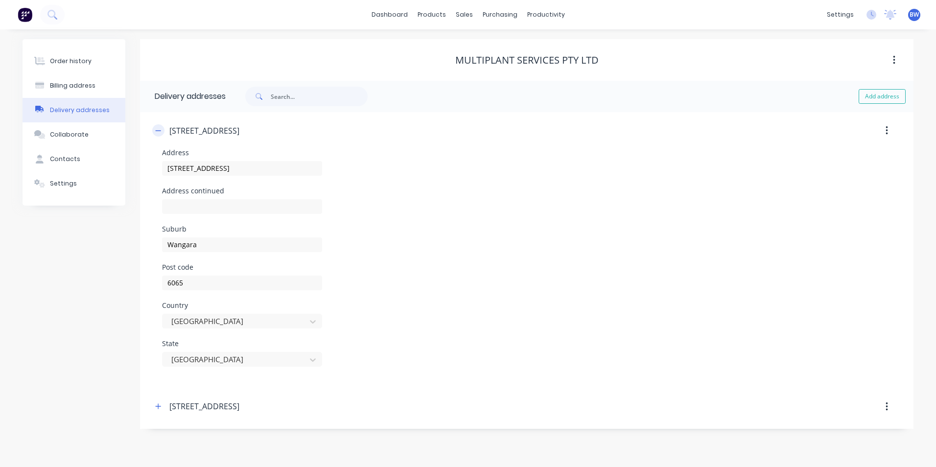
click at [159, 130] on icon "button" at bounding box center [158, 130] width 6 height 7
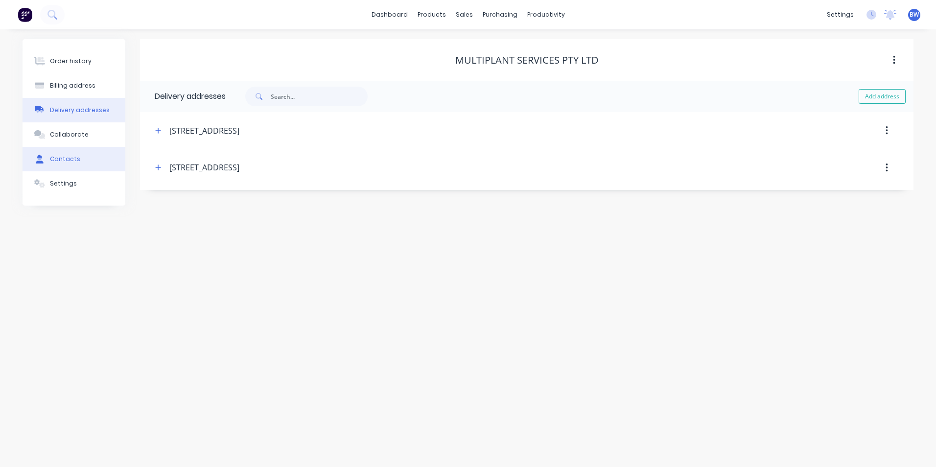
click at [68, 160] on div "Contacts" at bounding box center [65, 159] width 30 height 9
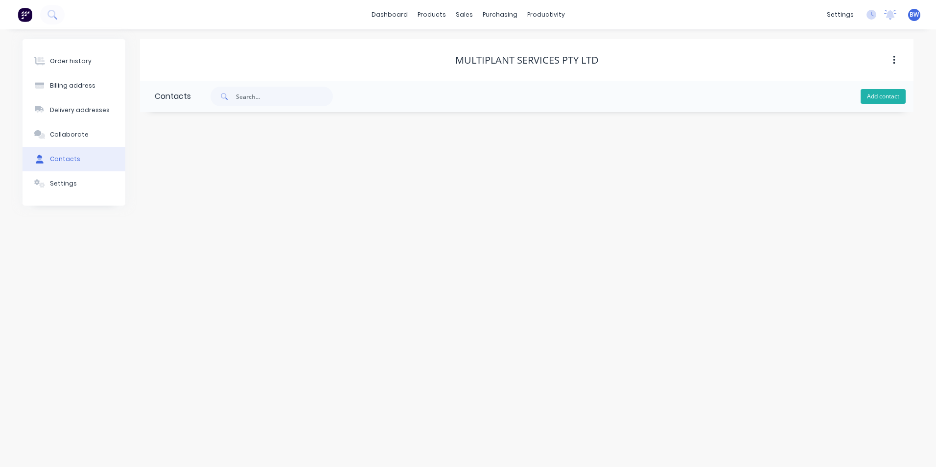
click at [893, 97] on button "Add contact" at bounding box center [882, 96] width 45 height 15
select select "AU"
click at [176, 167] on input "text" at bounding box center [235, 168] width 160 height 15
type input "Accounts ([PERSON_NAME])"
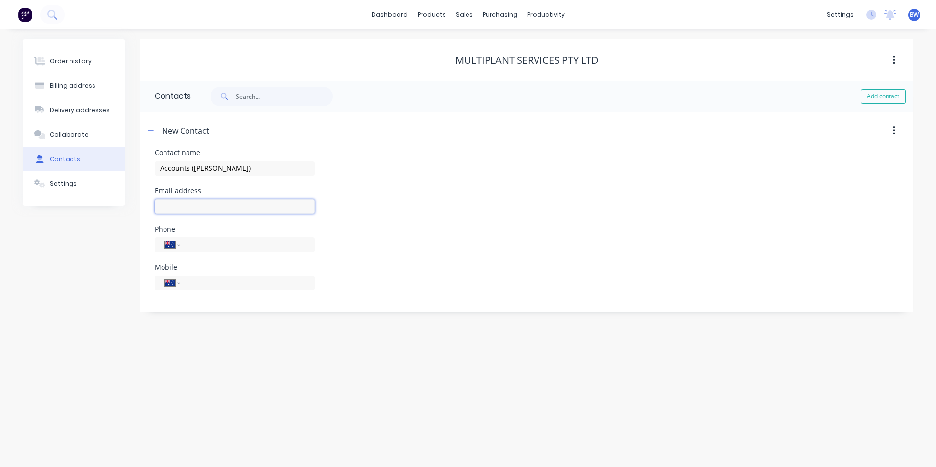
click at [165, 207] on input "text" at bounding box center [235, 206] width 160 height 15
select select "AU"
click at [165, 207] on input "text" at bounding box center [235, 206] width 160 height 15
type input "[EMAIL_ADDRESS][DOMAIN_NAME]"
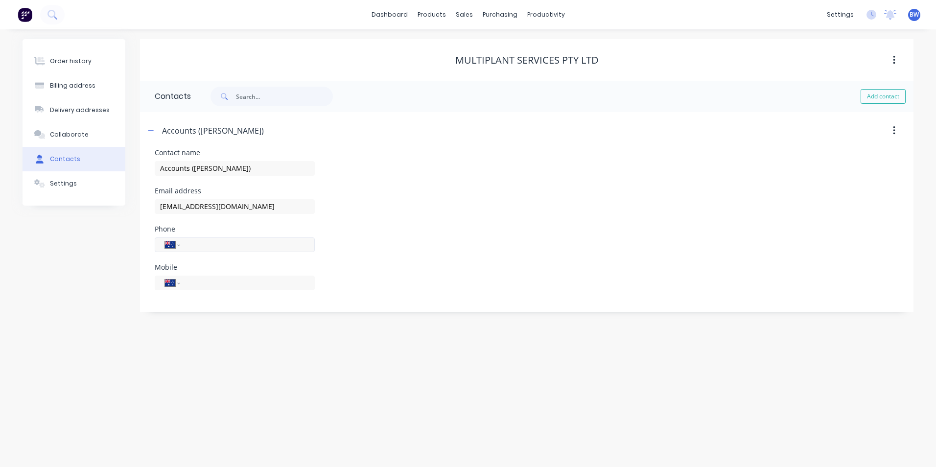
click at [199, 244] on input "tel" at bounding box center [245, 244] width 117 height 11
click at [191, 289] on div "International [GEOGRAPHIC_DATA] [GEOGRAPHIC_DATA] [GEOGRAPHIC_DATA] [GEOGRAPHIC…" at bounding box center [235, 283] width 160 height 15
click at [195, 284] on input "tel" at bounding box center [245, 282] width 117 height 11
type input "0417 948 074"
click at [84, 183] on button "Settings" at bounding box center [74, 183] width 103 height 24
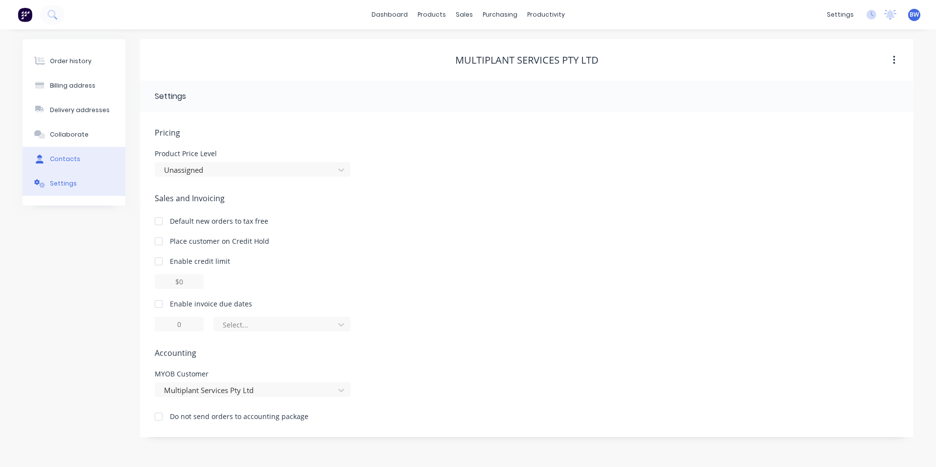
click at [79, 161] on button "Contacts" at bounding box center [74, 159] width 103 height 24
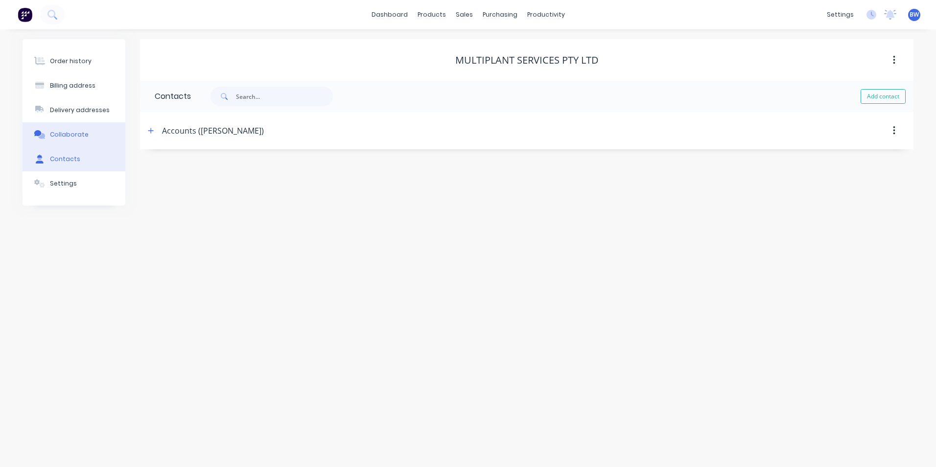
click at [80, 133] on div "Collaborate" at bounding box center [69, 134] width 39 height 9
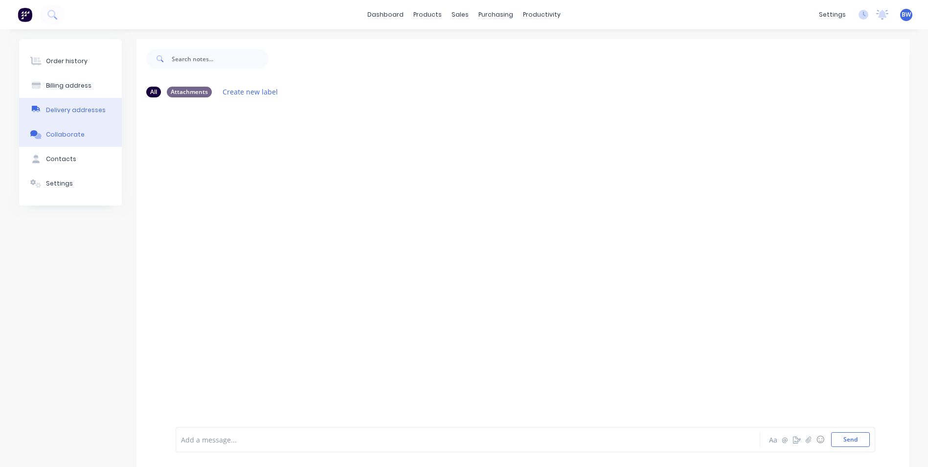
click at [82, 108] on div "Delivery addresses" at bounding box center [76, 110] width 60 height 9
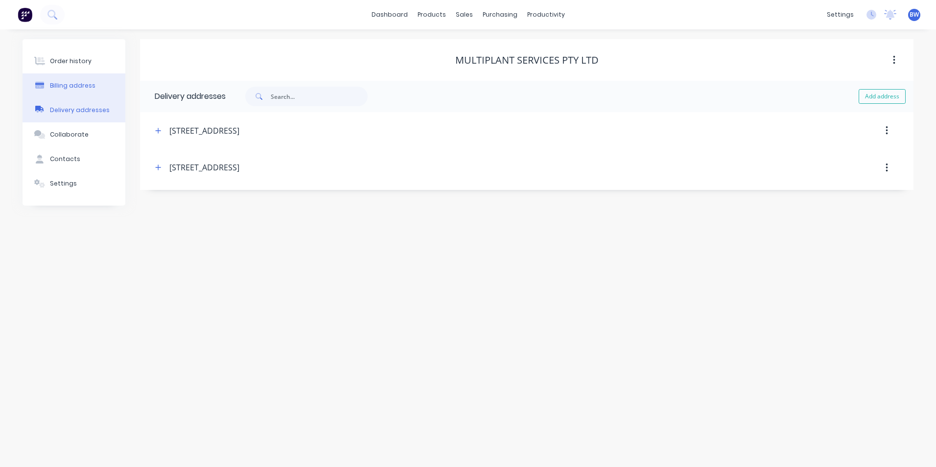
click at [83, 89] on div "Billing address" at bounding box center [73, 85] width 46 height 9
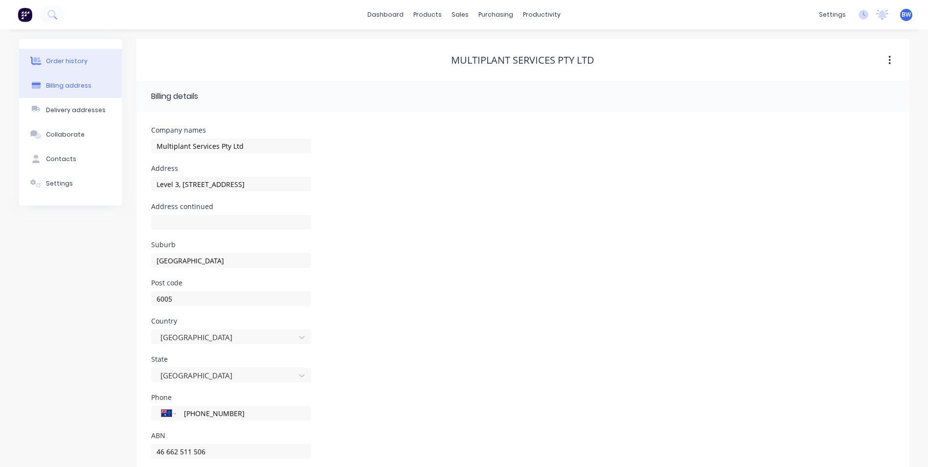
click at [84, 65] on button "Order history" at bounding box center [70, 61] width 103 height 24
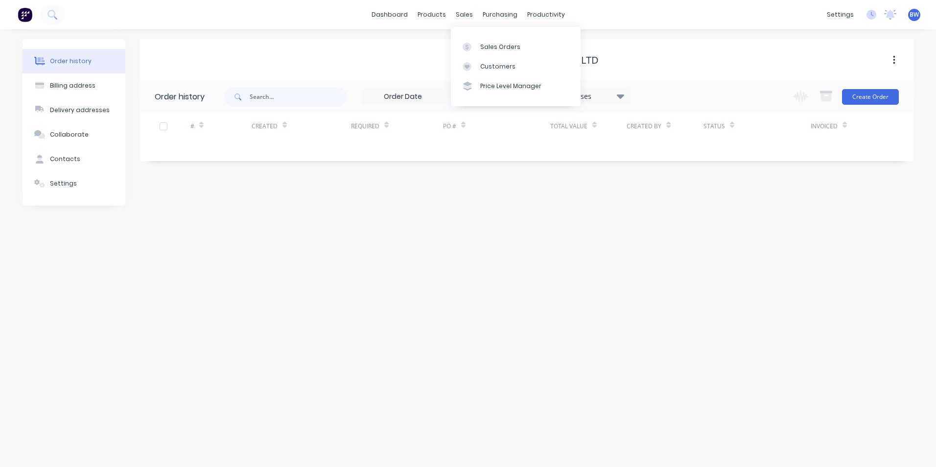
click at [467, 36] on div "Sales Orders Customers Price Level Manager" at bounding box center [516, 66] width 130 height 79
click at [468, 41] on link "Sales Orders" at bounding box center [516, 47] width 130 height 20
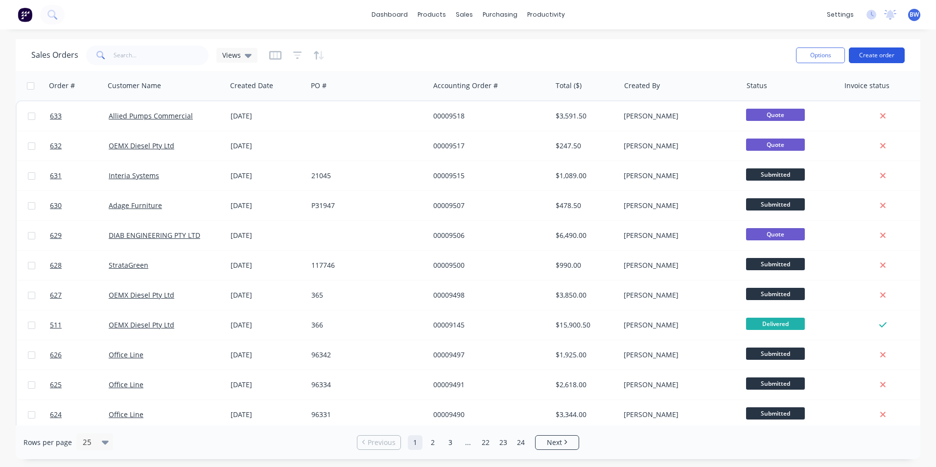
click at [887, 59] on button "Create order" at bounding box center [877, 55] width 56 height 16
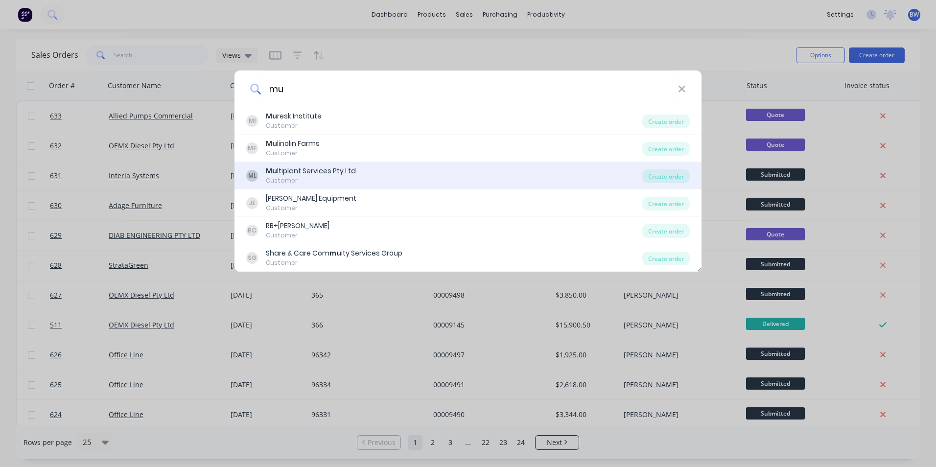
type input "mu"
click at [381, 180] on div "ML Mu ltiplant Services Pty Ltd Customer" at bounding box center [444, 175] width 396 height 19
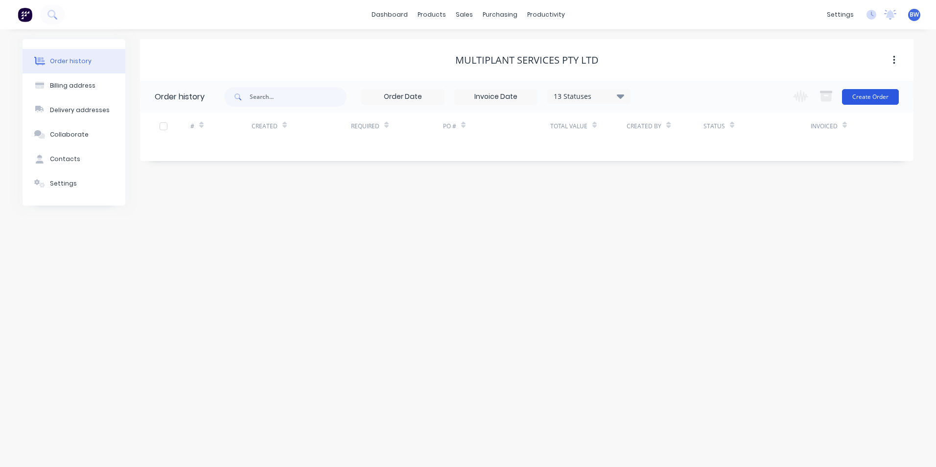
click at [872, 99] on button "Create Order" at bounding box center [870, 97] width 57 height 16
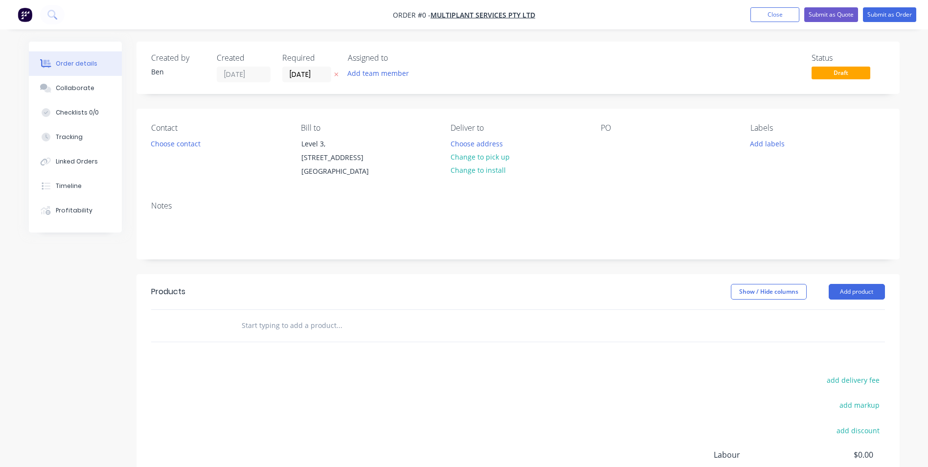
click at [337, 76] on icon "button" at bounding box center [336, 74] width 4 height 6
click at [495, 148] on button "Choose address" at bounding box center [476, 143] width 63 height 13
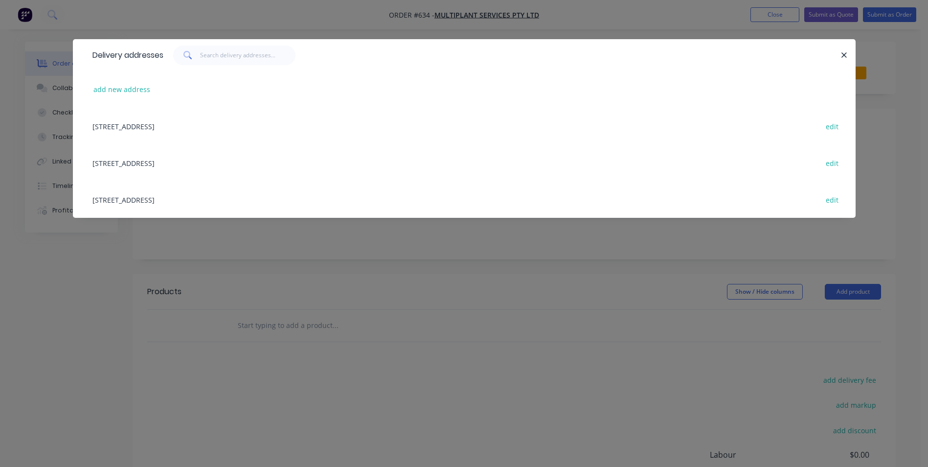
click at [175, 163] on div "[STREET_ADDRESS] edit" at bounding box center [465, 162] width 754 height 37
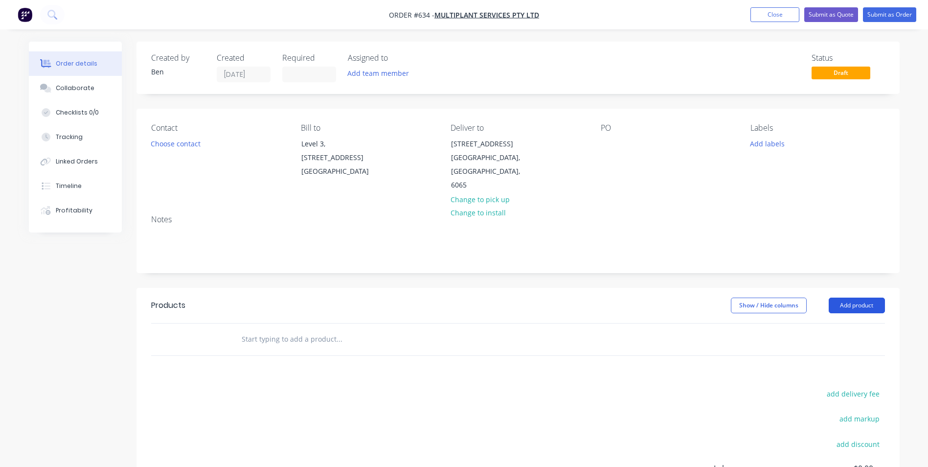
click at [873, 304] on button "Add product" at bounding box center [857, 306] width 56 height 16
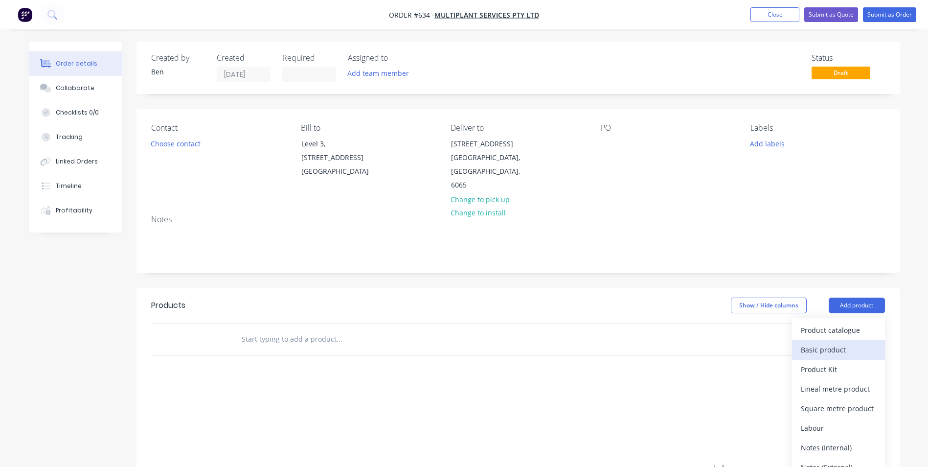
click at [813, 348] on div "Basic product" at bounding box center [838, 350] width 75 height 14
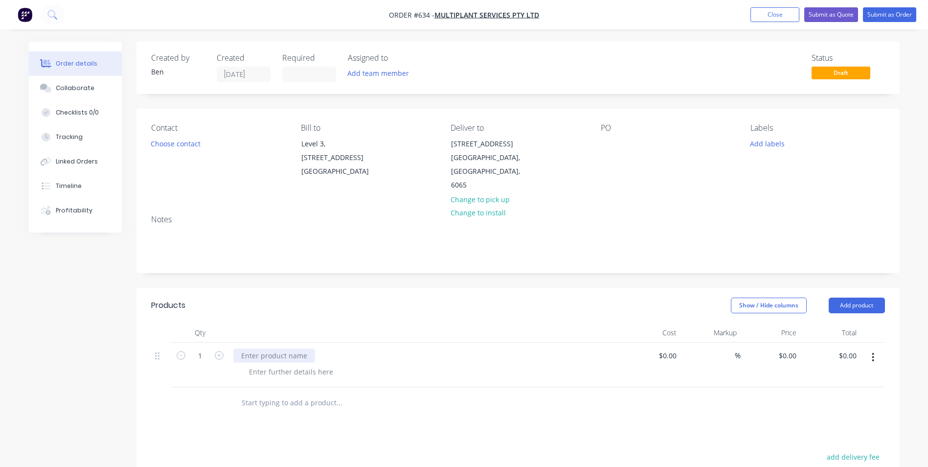
click at [258, 355] on div at bounding box center [274, 355] width 82 height 14
paste div
drag, startPoint x: 394, startPoint y: 356, endPoint x: 384, endPoint y: 353, distance: 10.7
click at [384, 353] on div "Supply and fabricate Stainless Baseplate 200786-PB." at bounding box center [327, 355] width 188 height 14
click at [406, 355] on div "Supply and fabricate Stainless Baseplate 200802-PB." at bounding box center [327, 355] width 188 height 14
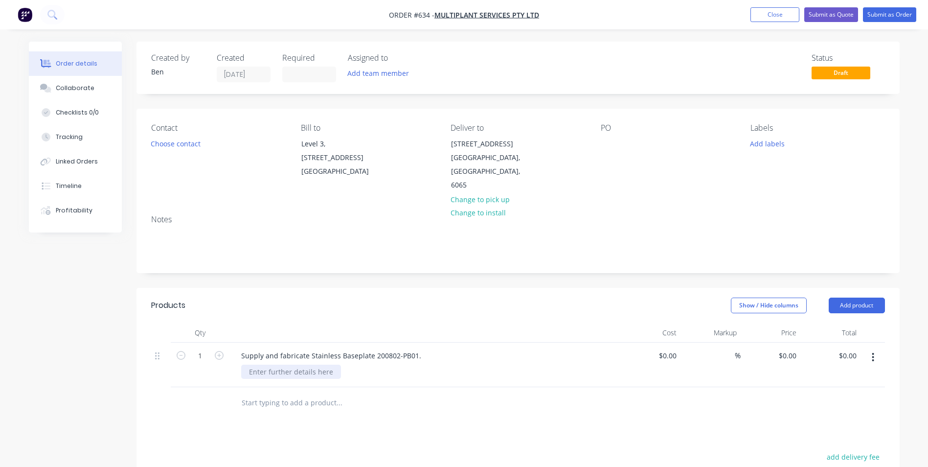
click at [247, 370] on div at bounding box center [291, 372] width 100 height 14
paste div
click at [784, 356] on div "0 0" at bounding box center [771, 380] width 60 height 75
type input "$7,465.00"
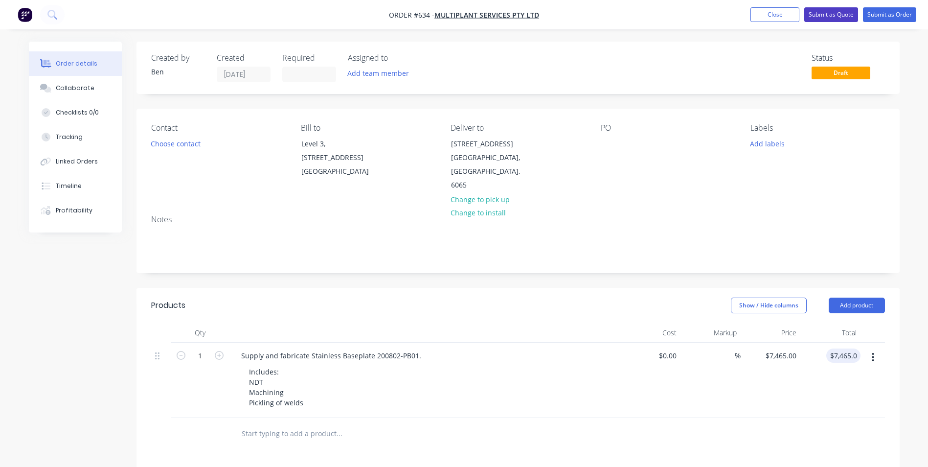
click at [837, 19] on button "Submit as Quote" at bounding box center [832, 14] width 54 height 15
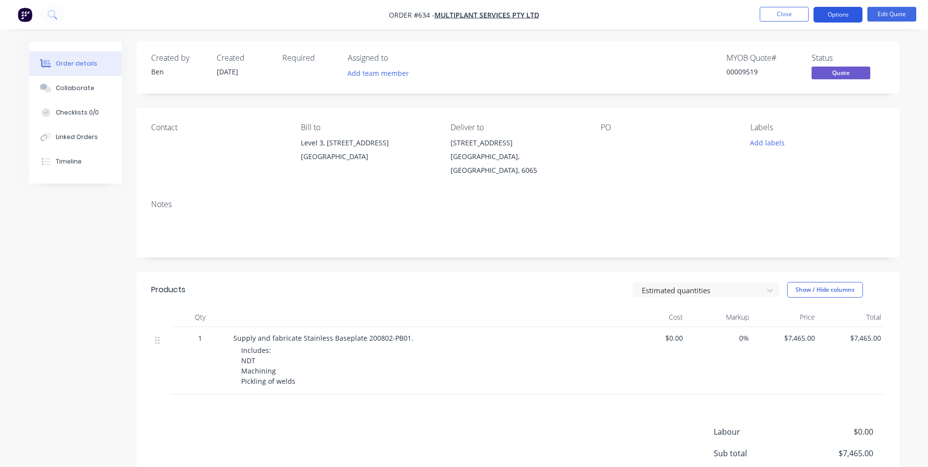
click at [845, 21] on button "Options" at bounding box center [838, 15] width 49 height 16
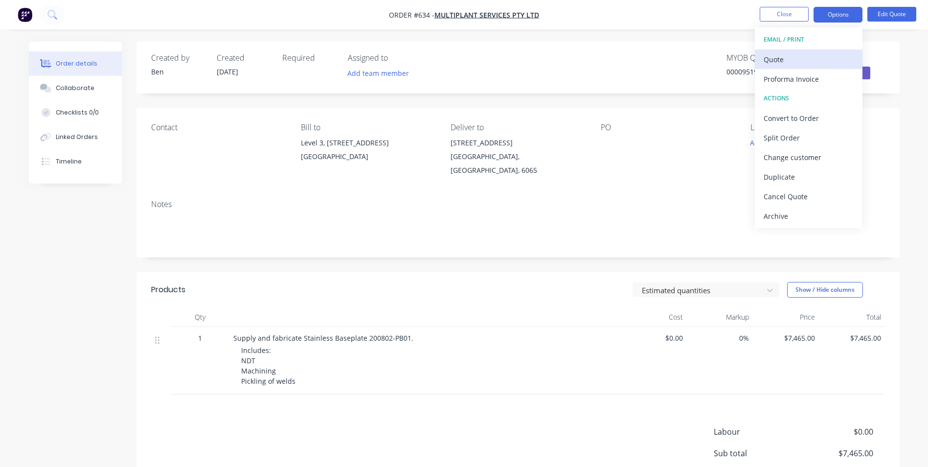
click at [797, 60] on div "Quote" at bounding box center [809, 59] width 90 height 14
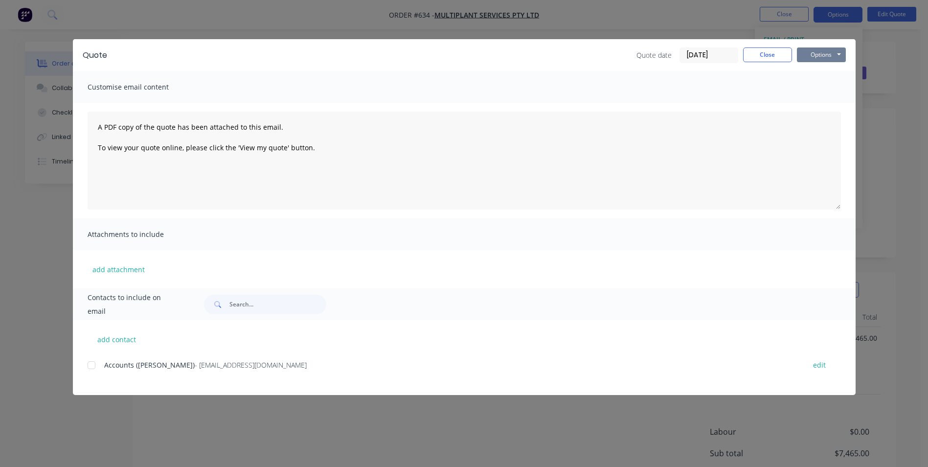
click at [805, 55] on button "Options" at bounding box center [821, 54] width 49 height 15
click at [810, 67] on button "Preview" at bounding box center [828, 72] width 63 height 16
click at [751, 55] on button "Close" at bounding box center [767, 54] width 49 height 15
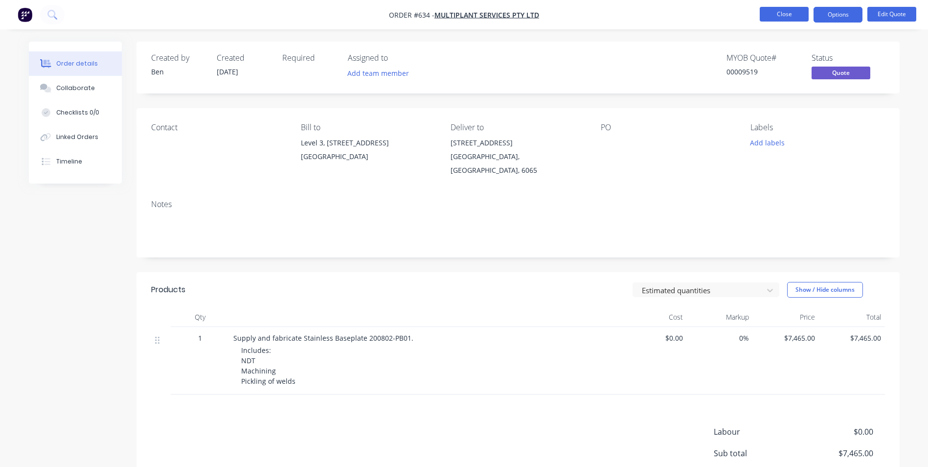
click at [776, 8] on button "Close" at bounding box center [784, 14] width 49 height 15
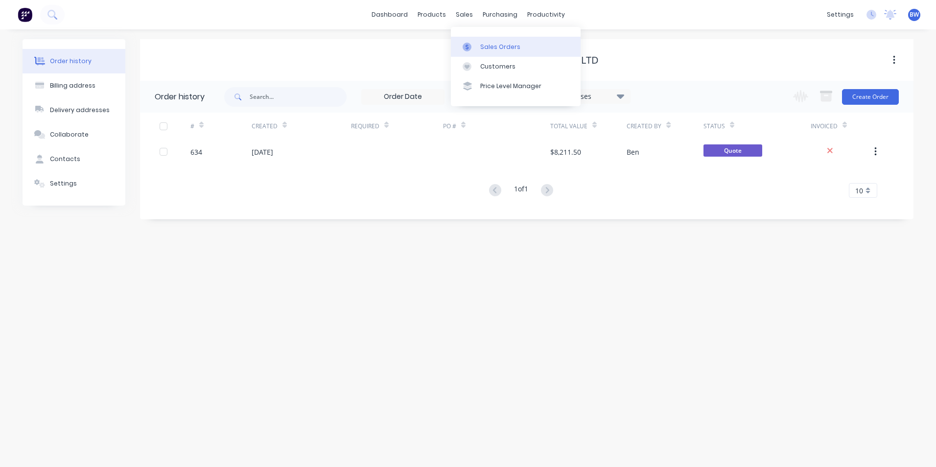
click at [484, 52] on link "Sales Orders" at bounding box center [516, 47] width 130 height 20
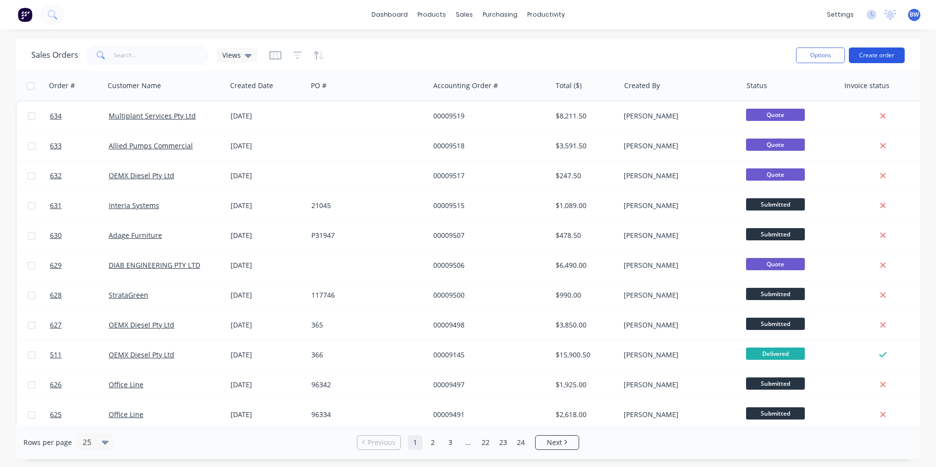
click at [875, 53] on button "Create order" at bounding box center [877, 55] width 56 height 16
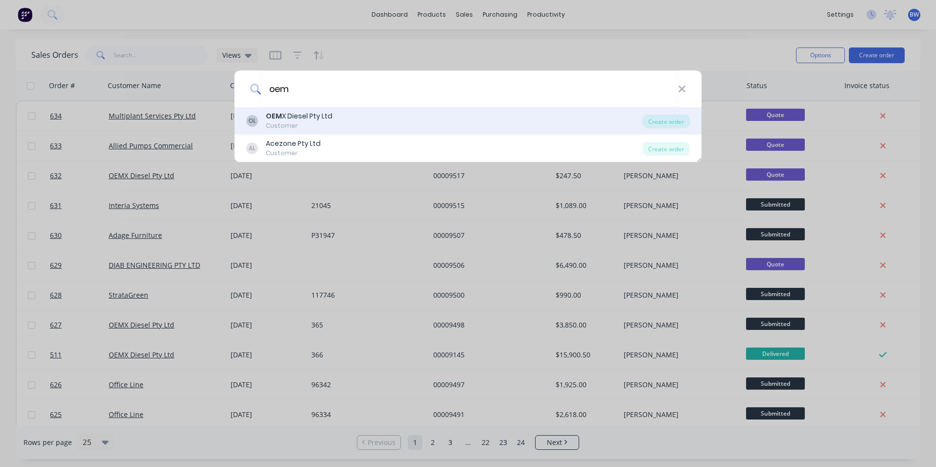
type input "oem"
click at [359, 122] on div "OL OEM X Diesel Pty Ltd Customer" at bounding box center [444, 120] width 396 height 19
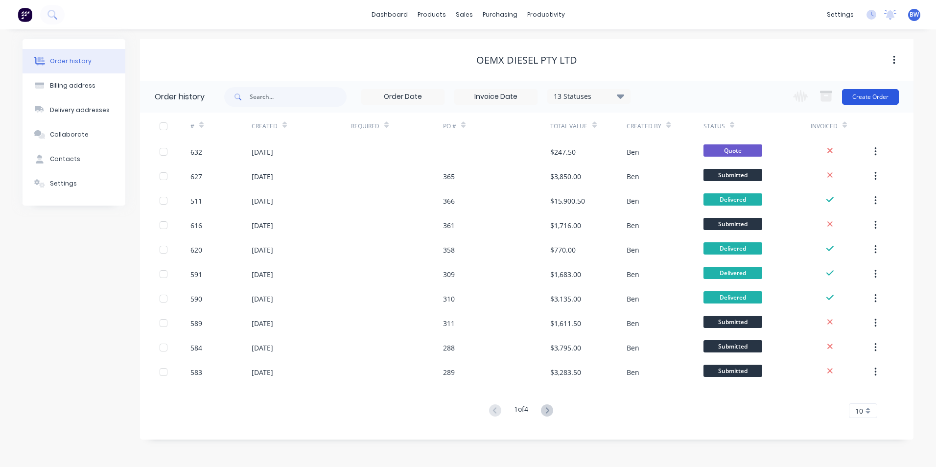
click at [881, 97] on button "Create Order" at bounding box center [870, 97] width 57 height 16
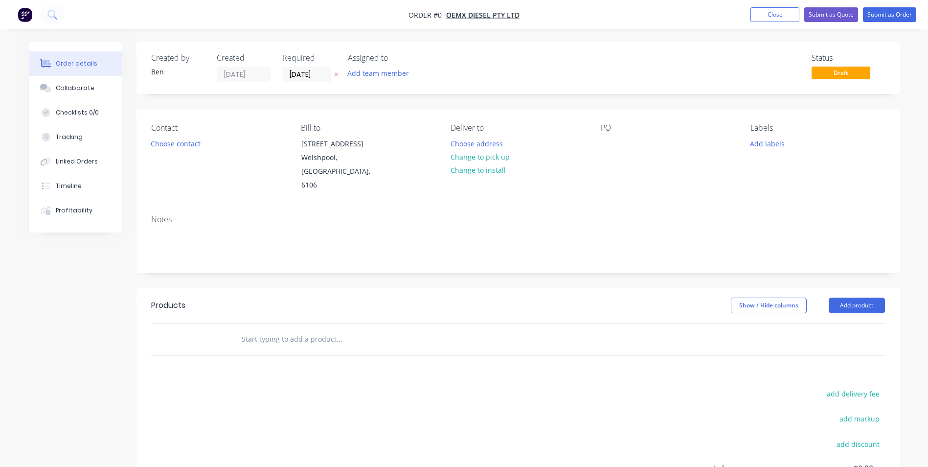
click at [338, 76] on icon "button" at bounding box center [336, 74] width 4 height 6
click at [488, 143] on button "Choose address" at bounding box center [476, 143] width 63 height 13
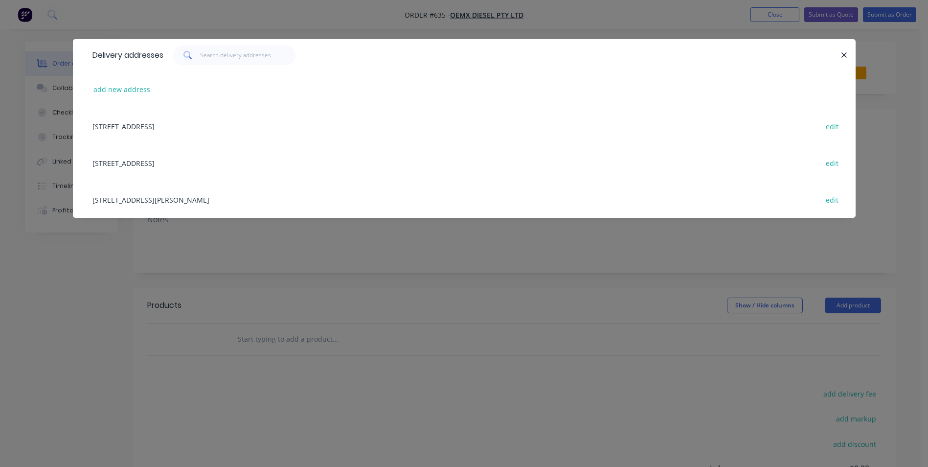
click at [173, 206] on div "[STREET_ADDRESS][PERSON_NAME] edit" at bounding box center [465, 199] width 754 height 37
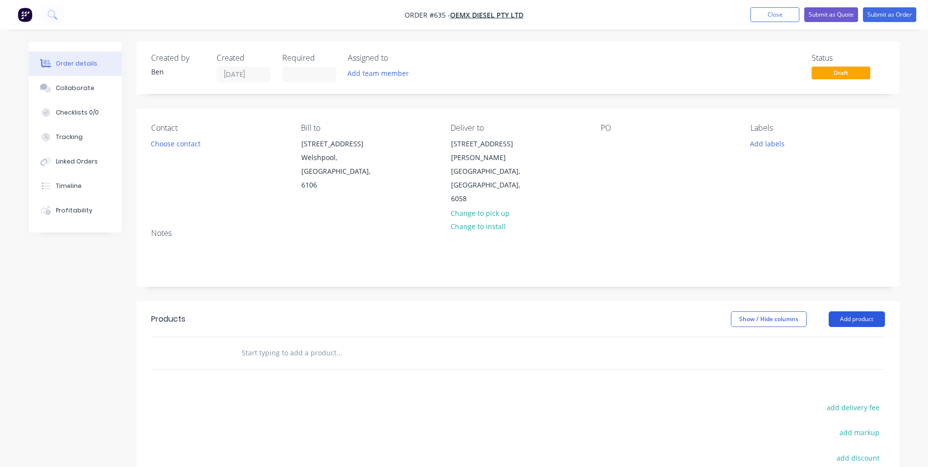
click at [855, 311] on button "Add product" at bounding box center [857, 319] width 56 height 16
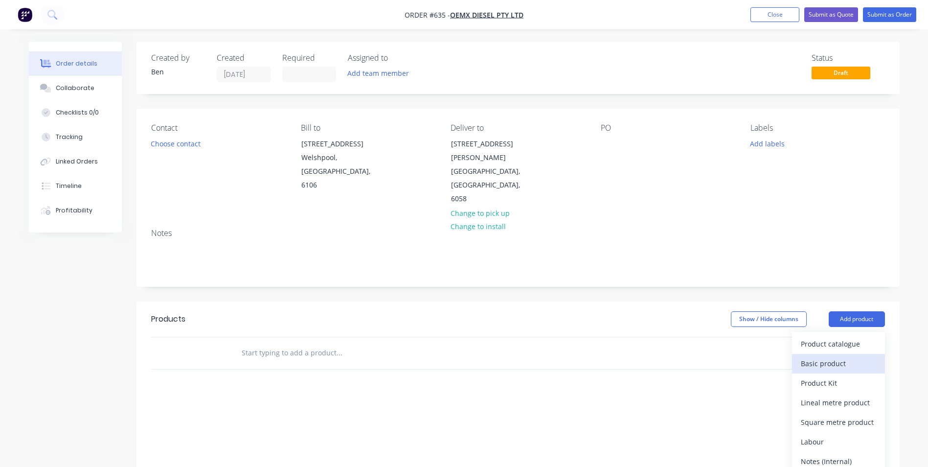
click at [832, 356] on div "Basic product" at bounding box center [838, 363] width 75 height 14
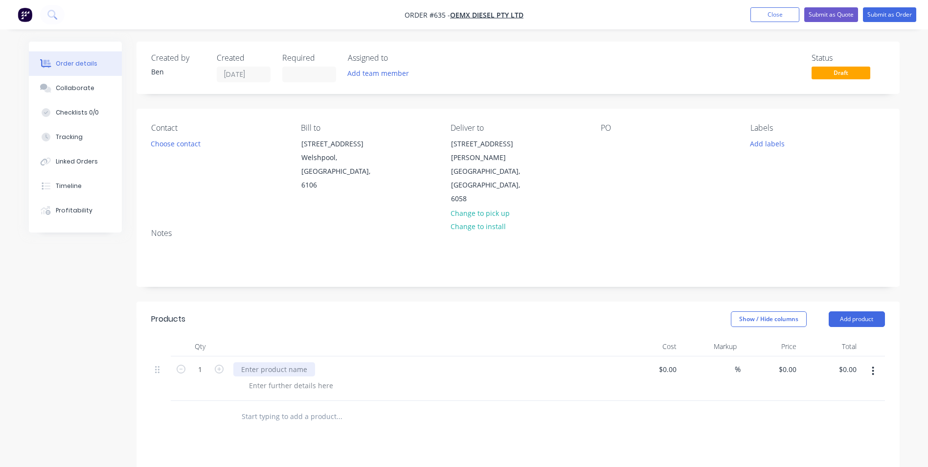
click at [276, 362] on div at bounding box center [274, 369] width 82 height 14
type input "$0.00"
type input "$5,250.00"
click at [843, 12] on button "Submit as Quote" at bounding box center [832, 14] width 54 height 15
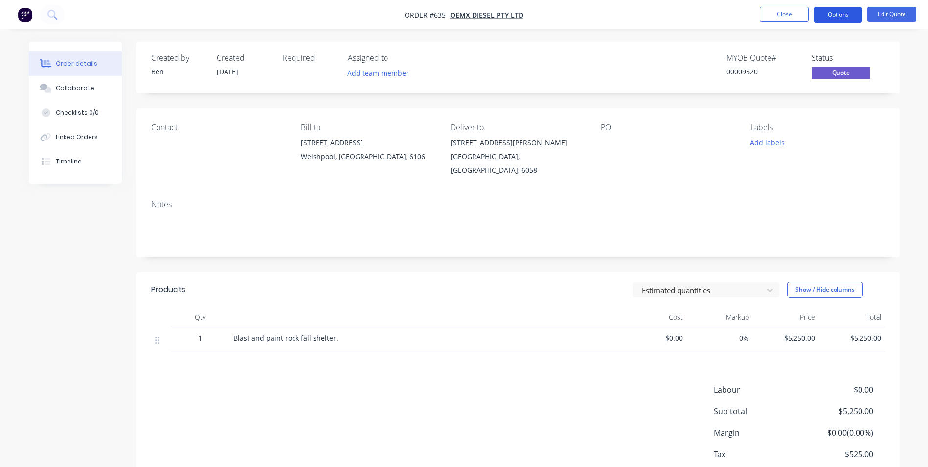
click at [848, 17] on button "Options" at bounding box center [838, 15] width 49 height 16
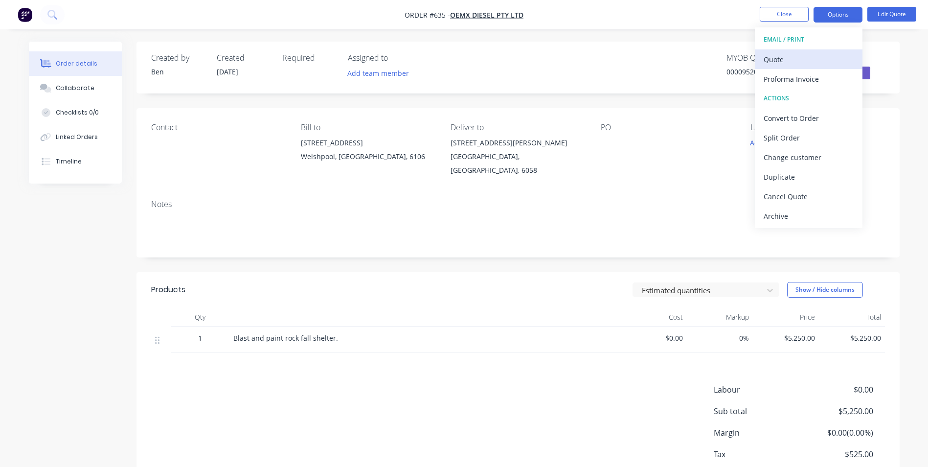
click at [798, 65] on div "Quote" at bounding box center [809, 59] width 90 height 14
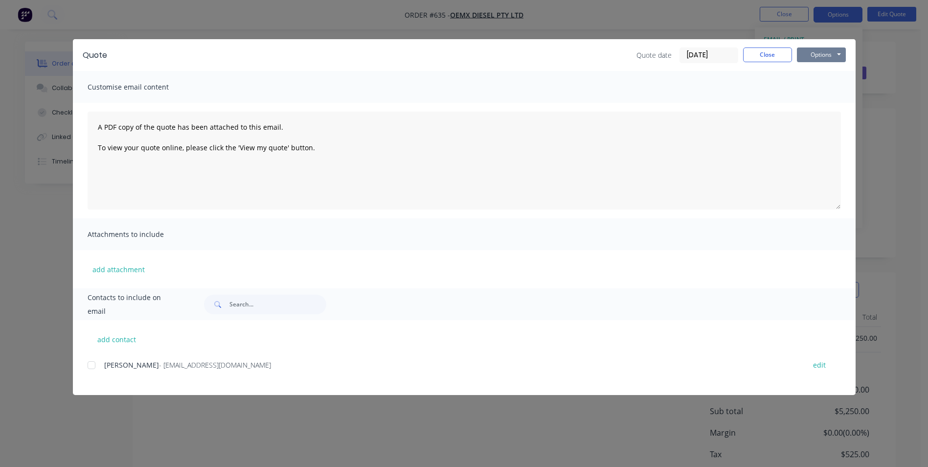
click at [817, 58] on button "Options" at bounding box center [821, 54] width 49 height 15
click at [811, 70] on button "Preview" at bounding box center [828, 72] width 63 height 16
click at [759, 54] on button "Close" at bounding box center [767, 54] width 49 height 15
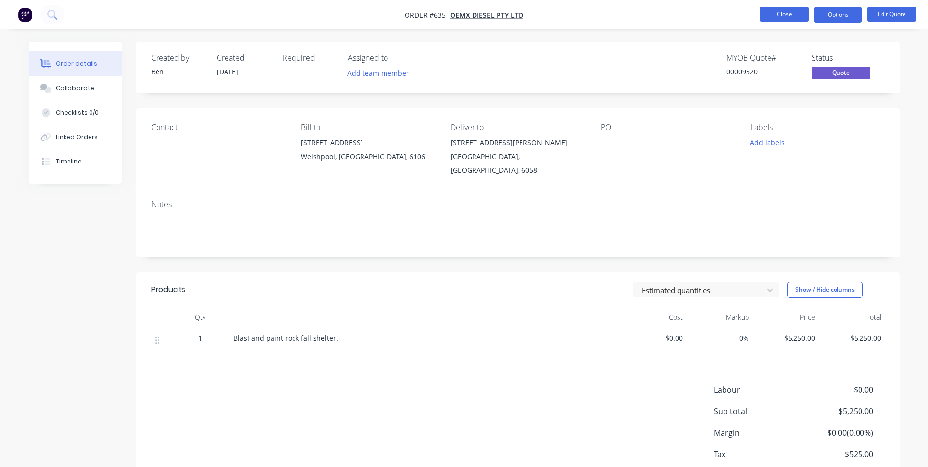
click at [779, 11] on button "Close" at bounding box center [784, 14] width 49 height 15
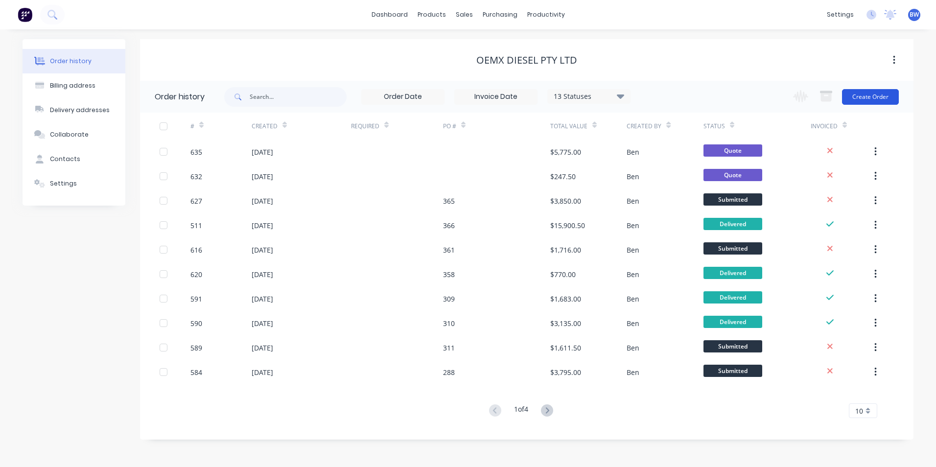
click at [886, 104] on button "Create Order" at bounding box center [870, 97] width 57 height 16
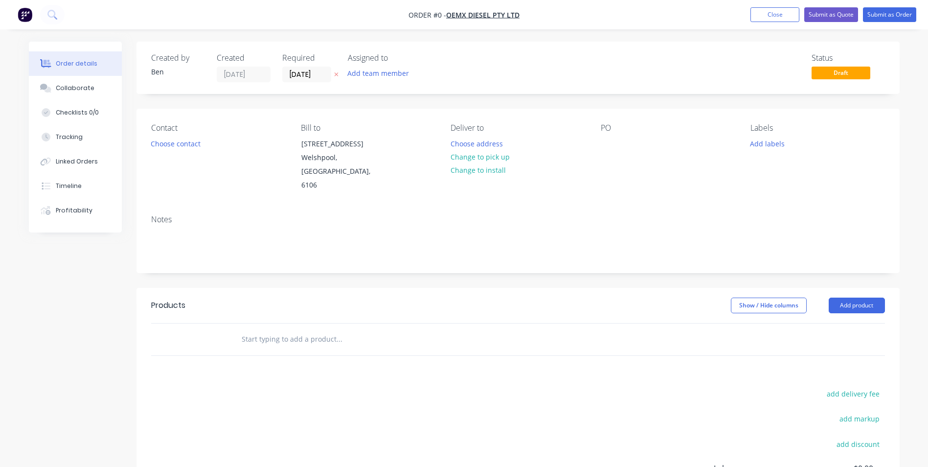
click at [338, 76] on icon "button" at bounding box center [336, 74] width 4 height 6
click at [494, 147] on button "Choose address" at bounding box center [476, 143] width 63 height 13
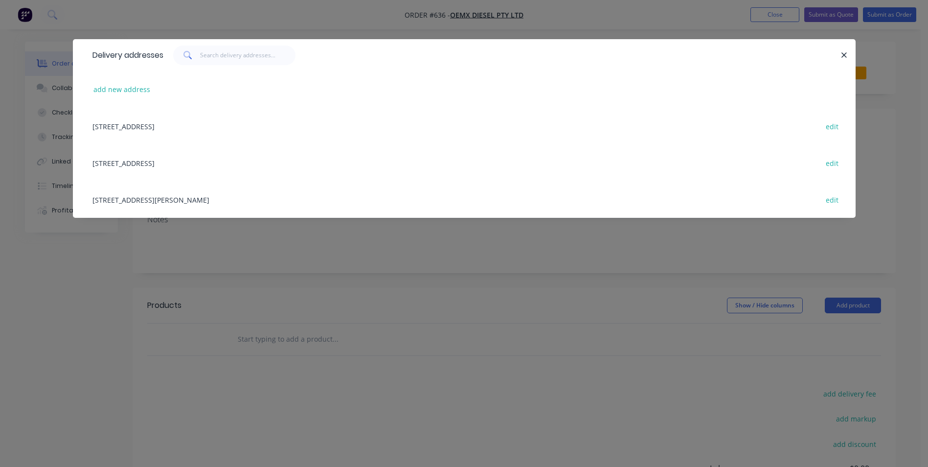
click at [227, 205] on div "[STREET_ADDRESS][PERSON_NAME] edit" at bounding box center [465, 199] width 754 height 37
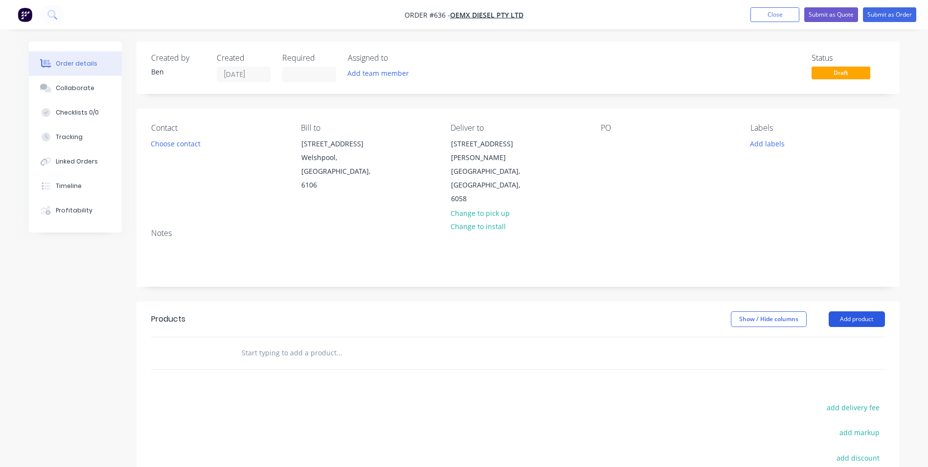
click at [858, 311] on button "Add product" at bounding box center [857, 319] width 56 height 16
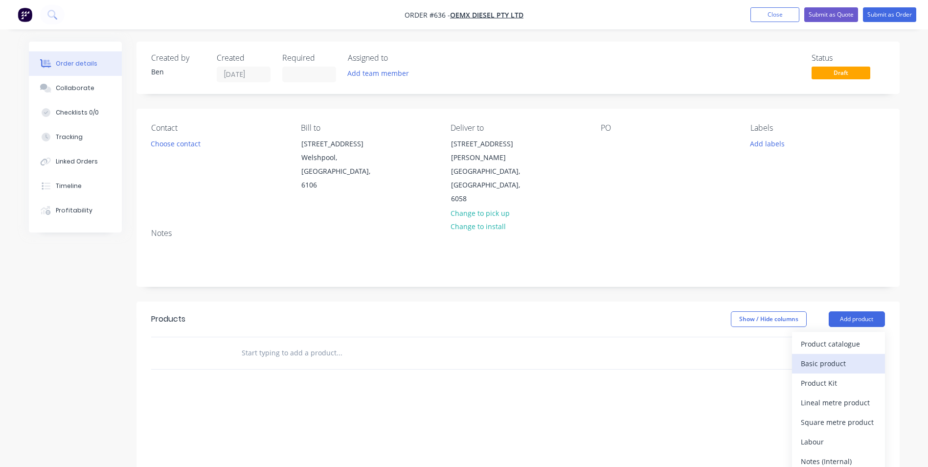
click at [823, 354] on button "Basic product" at bounding box center [838, 364] width 93 height 20
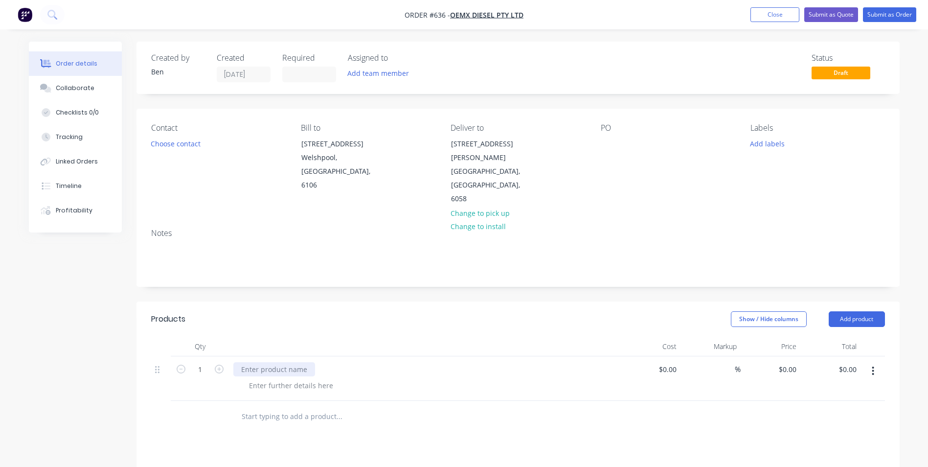
click at [240, 362] on div at bounding box center [274, 369] width 82 height 14
type input "$0.00"
type input "2030"
type input "$2,030.00"
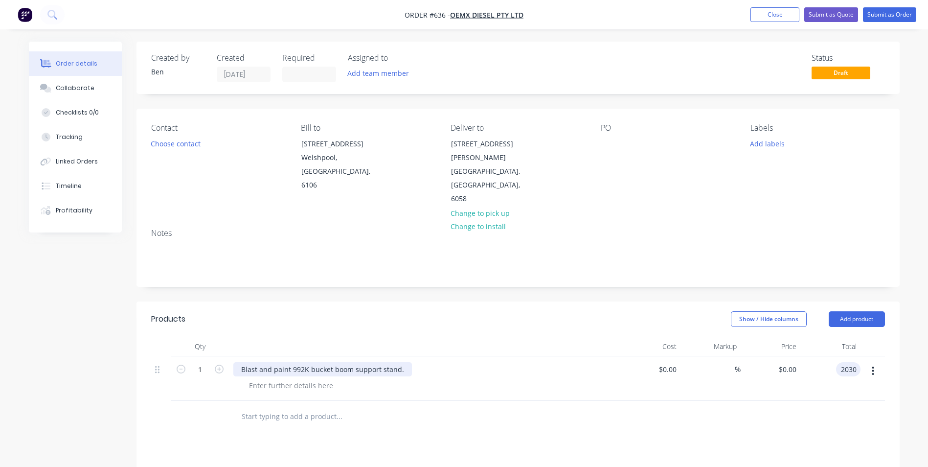
type input "$2,030.00"
click at [832, 362] on input "2030.00" at bounding box center [845, 369] width 30 height 14
type input "2035"
type input "$2,035.00"
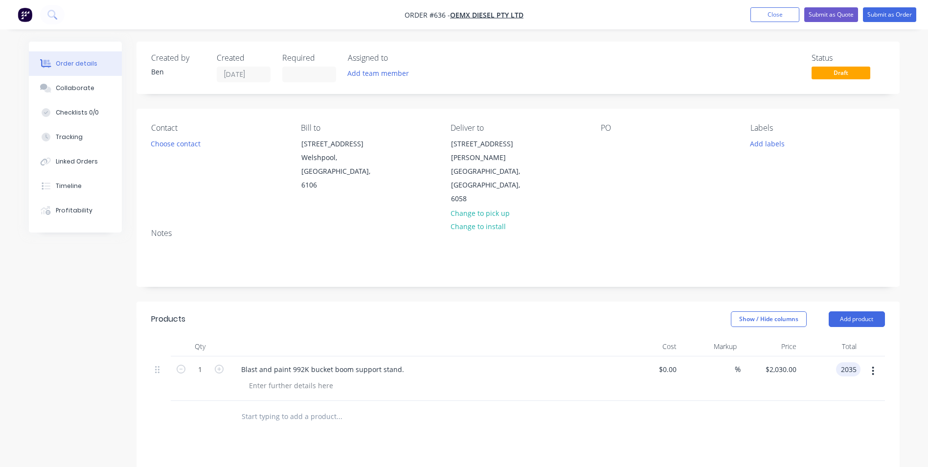
type input "$2,035.00"
click at [823, 18] on button "Submit as Quote" at bounding box center [832, 14] width 54 height 15
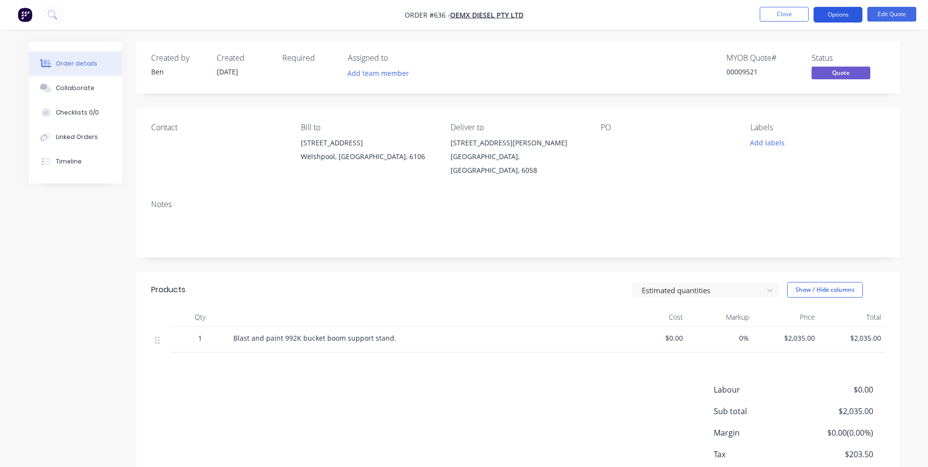
click at [830, 16] on button "Options" at bounding box center [838, 15] width 49 height 16
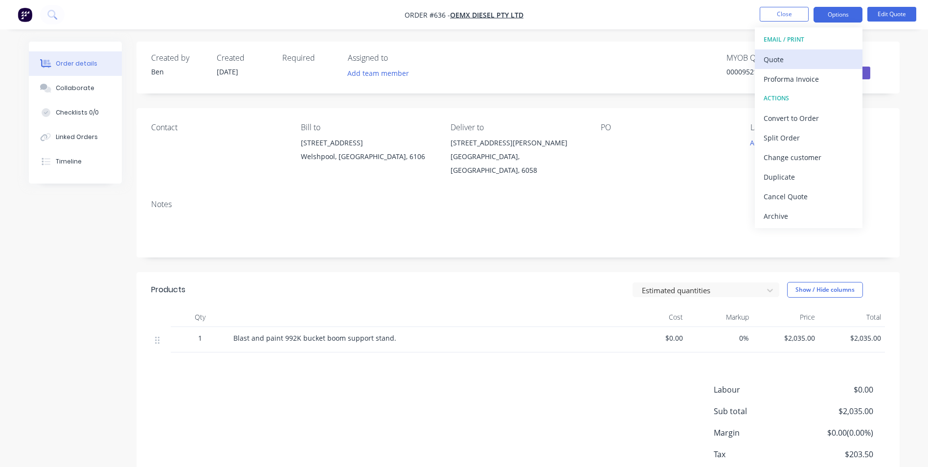
click at [800, 55] on div "Quote" at bounding box center [809, 59] width 90 height 14
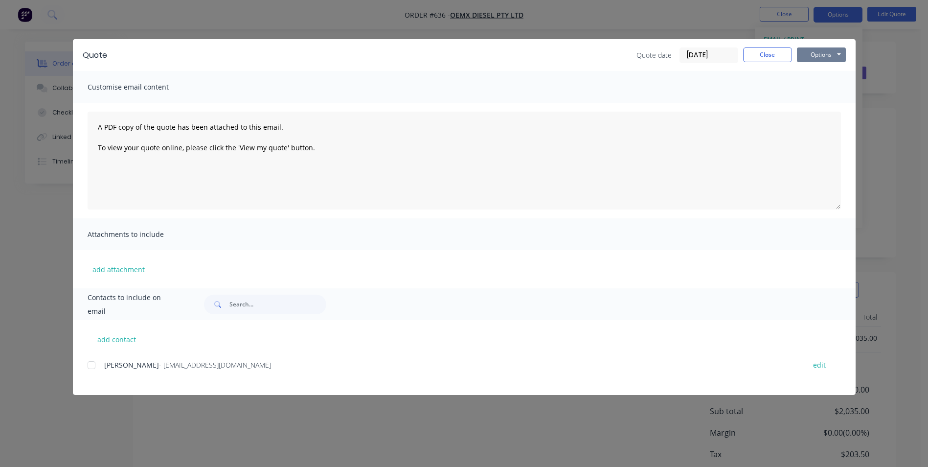
click at [819, 52] on button "Options" at bounding box center [821, 54] width 49 height 15
click at [813, 78] on button "Preview" at bounding box center [828, 72] width 63 height 16
click at [753, 51] on button "Close" at bounding box center [767, 54] width 49 height 15
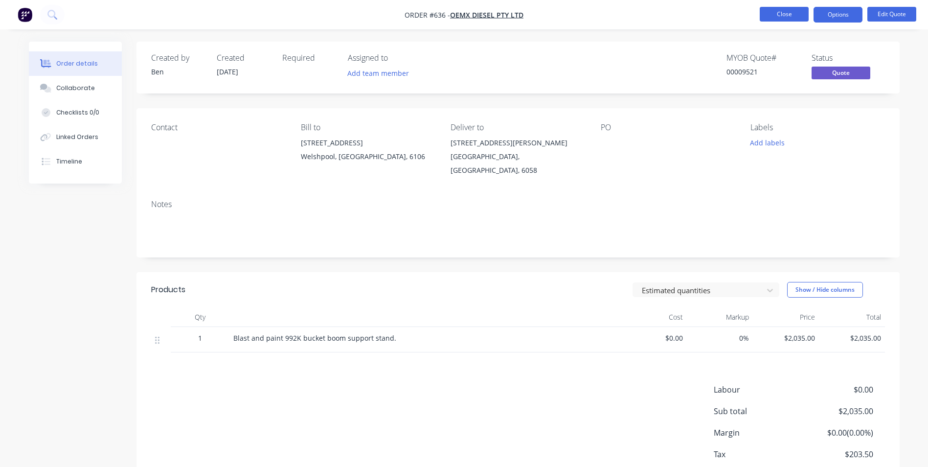
click at [782, 12] on button "Close" at bounding box center [784, 14] width 49 height 15
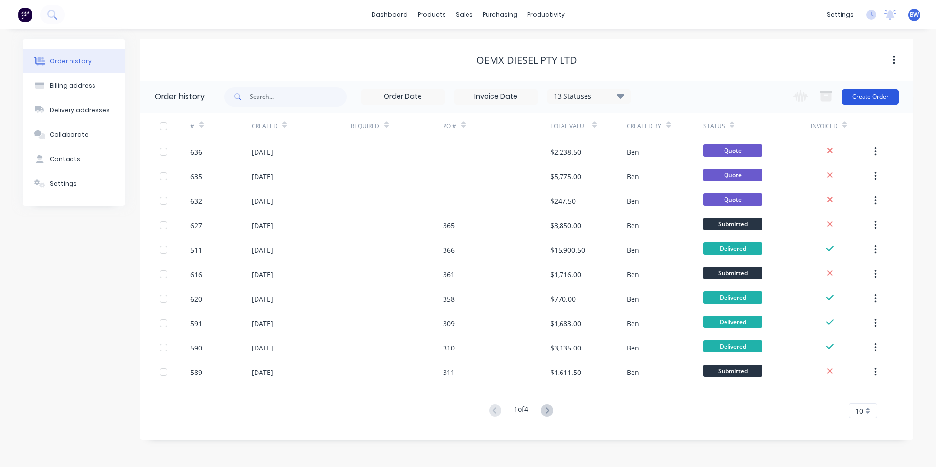
click at [870, 92] on button "Create Order" at bounding box center [870, 97] width 57 height 16
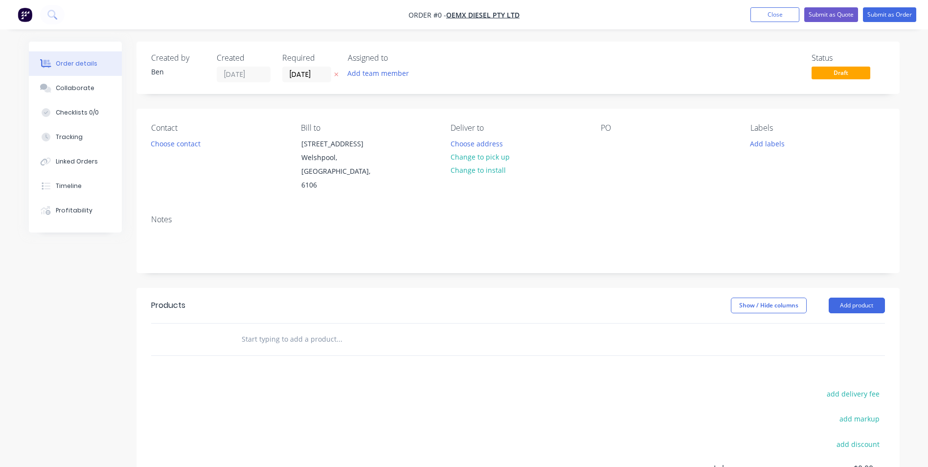
click at [336, 75] on icon "button" at bounding box center [336, 75] width 4 height 4
click at [476, 146] on button "Choose address" at bounding box center [476, 143] width 63 height 13
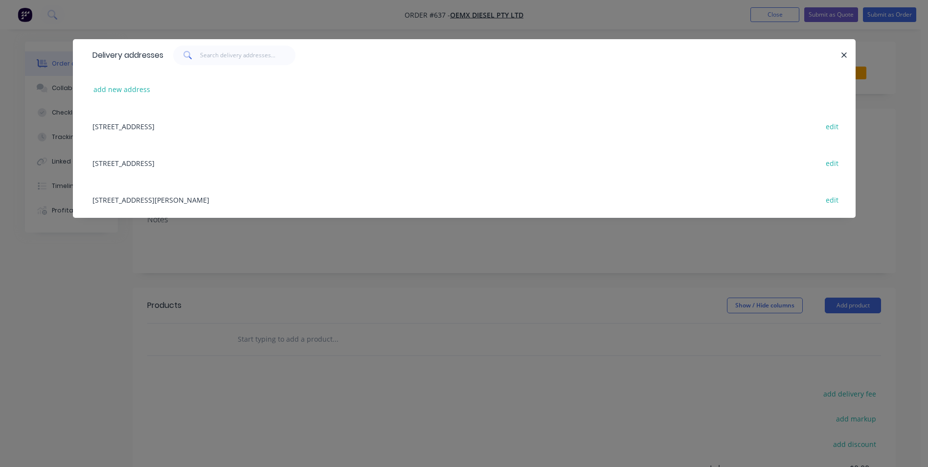
click at [247, 206] on div "[STREET_ADDRESS][PERSON_NAME] edit" at bounding box center [465, 199] width 754 height 37
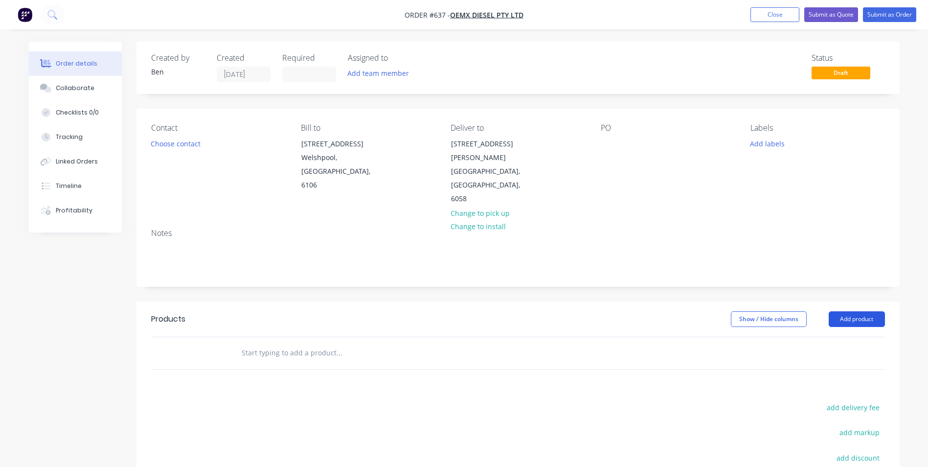
click at [854, 311] on button "Add product" at bounding box center [857, 319] width 56 height 16
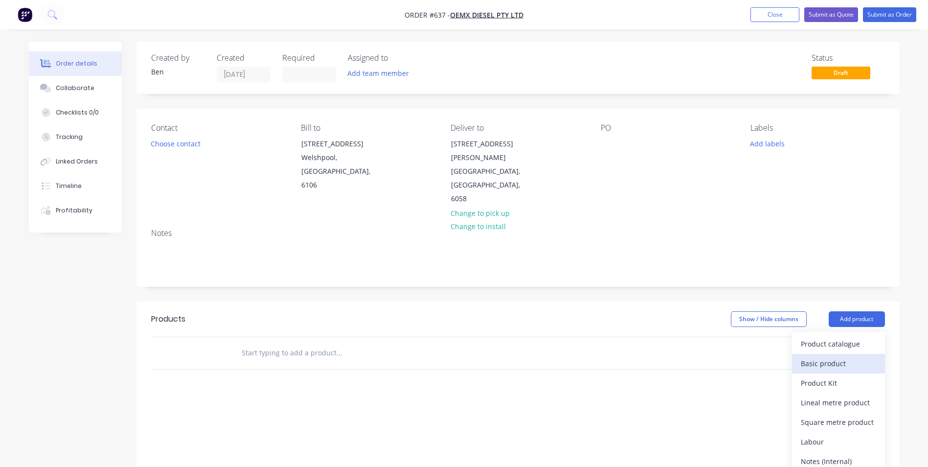
click at [809, 356] on div "Basic product" at bounding box center [838, 363] width 75 height 14
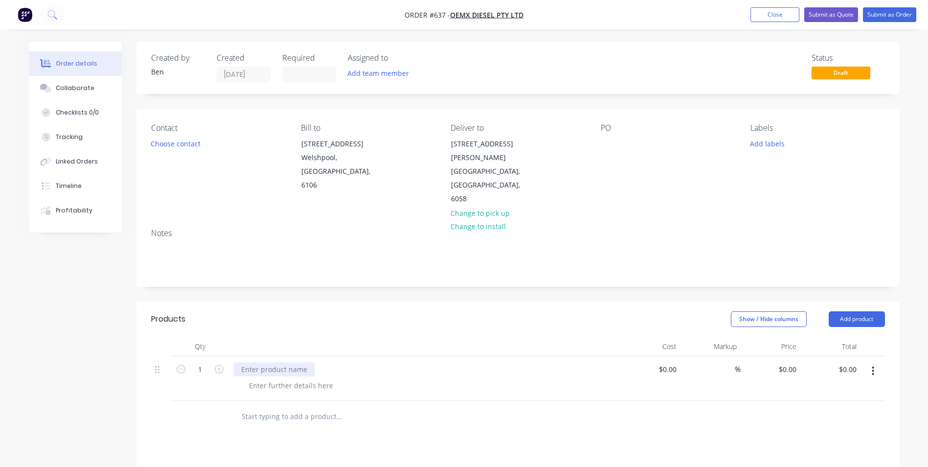
click at [276, 362] on div at bounding box center [274, 369] width 82 height 14
type input "$0.00"
type input "$1,895.00"
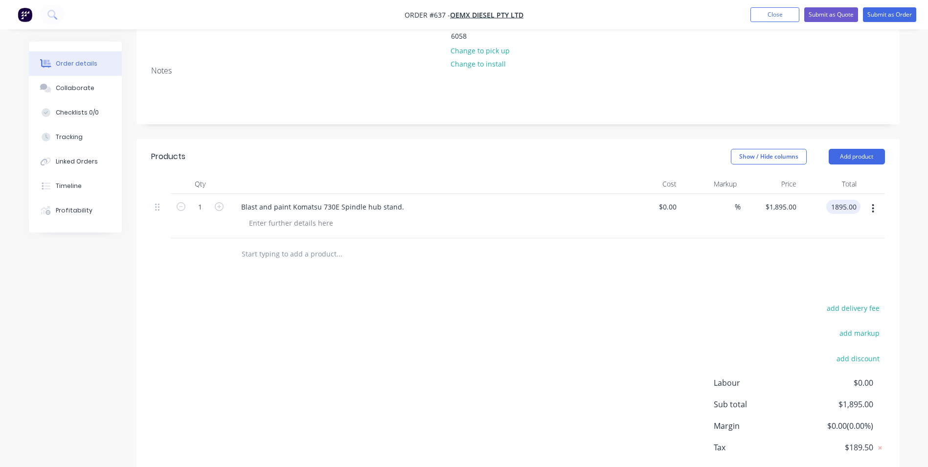
scroll to position [139, 0]
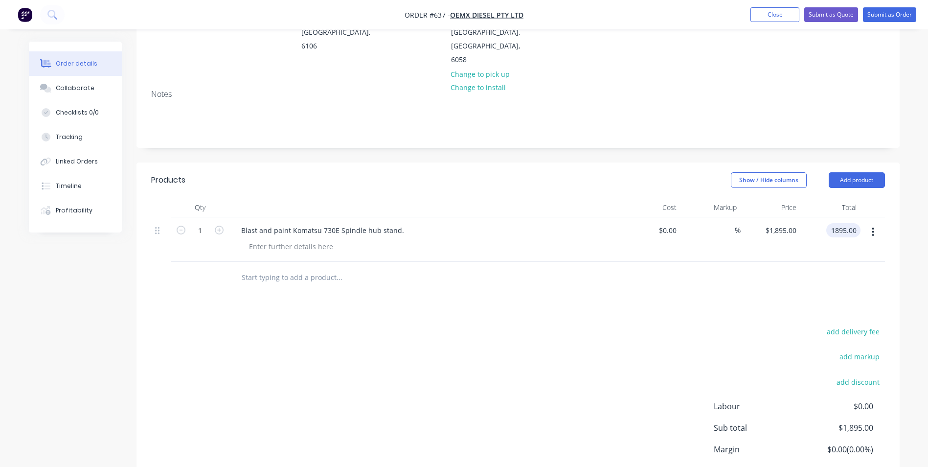
type input "$1,895.00"
click at [302, 325] on div "add delivery fee add markup add discount Labour $0.00 Sub total $1,895.00 Margi…" at bounding box center [518, 419] width 734 height 189
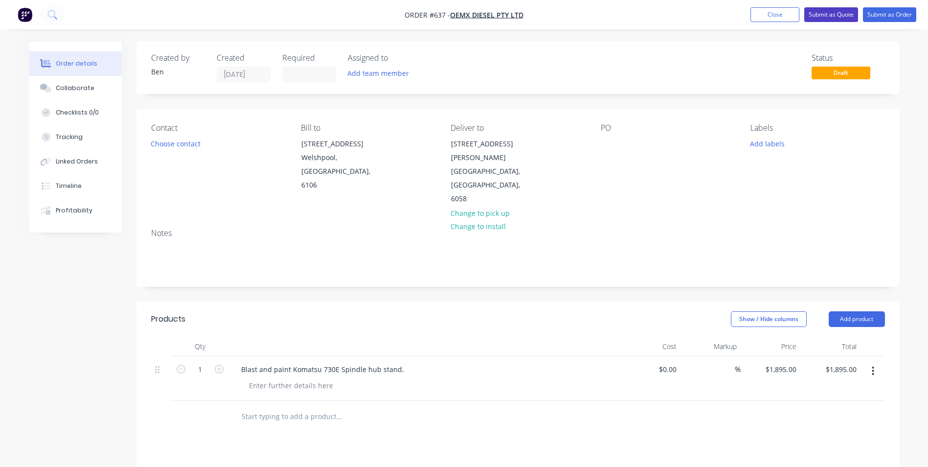
click at [834, 16] on button "Submit as Quote" at bounding box center [832, 14] width 54 height 15
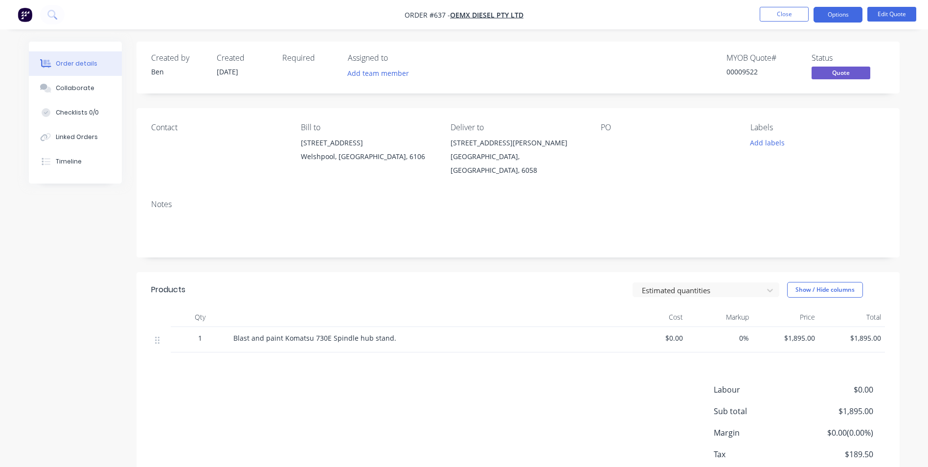
click at [834, 16] on button "Options" at bounding box center [838, 15] width 49 height 16
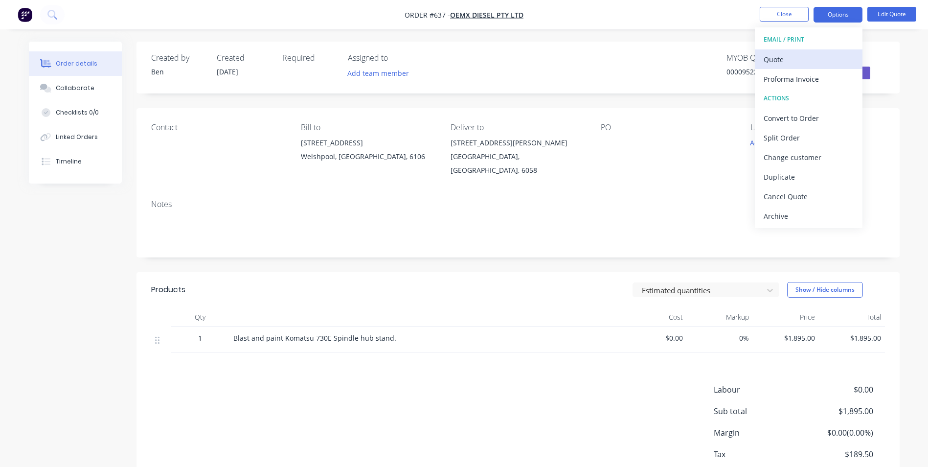
click at [809, 50] on button "Quote" at bounding box center [809, 59] width 108 height 20
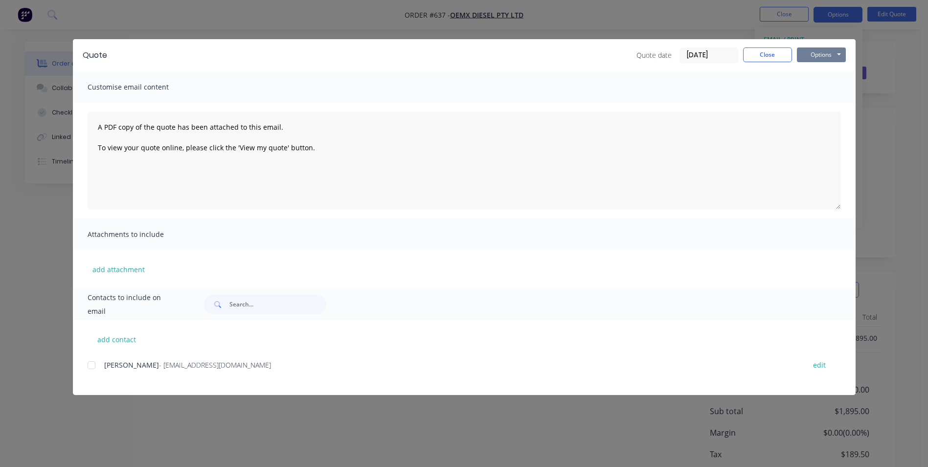
click at [806, 52] on button "Options" at bounding box center [821, 54] width 49 height 15
click at [805, 63] on div "Options Preview Print Email" at bounding box center [821, 55] width 49 height 16
click at [813, 59] on button "Options" at bounding box center [821, 54] width 49 height 15
click at [813, 74] on button "Preview" at bounding box center [828, 72] width 63 height 16
click at [776, 51] on button "Close" at bounding box center [767, 54] width 49 height 15
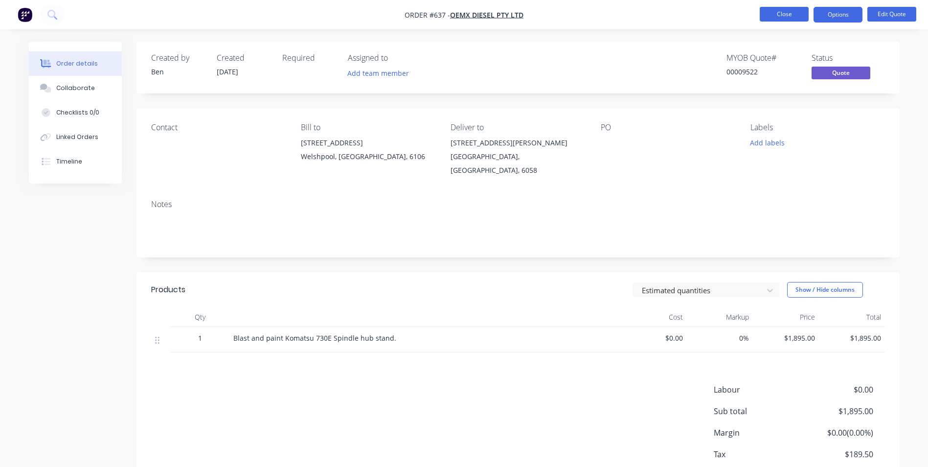
click at [784, 18] on button "Close" at bounding box center [784, 14] width 49 height 15
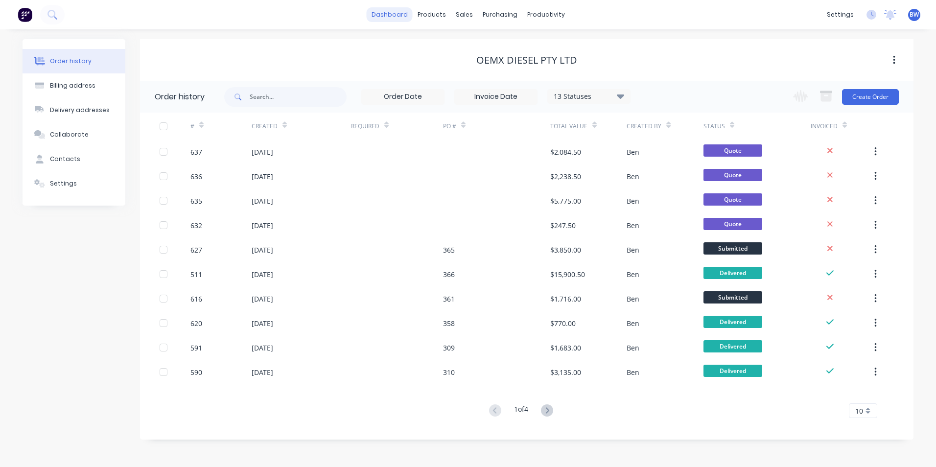
click at [407, 17] on link "dashboard" at bounding box center [390, 14] width 46 height 15
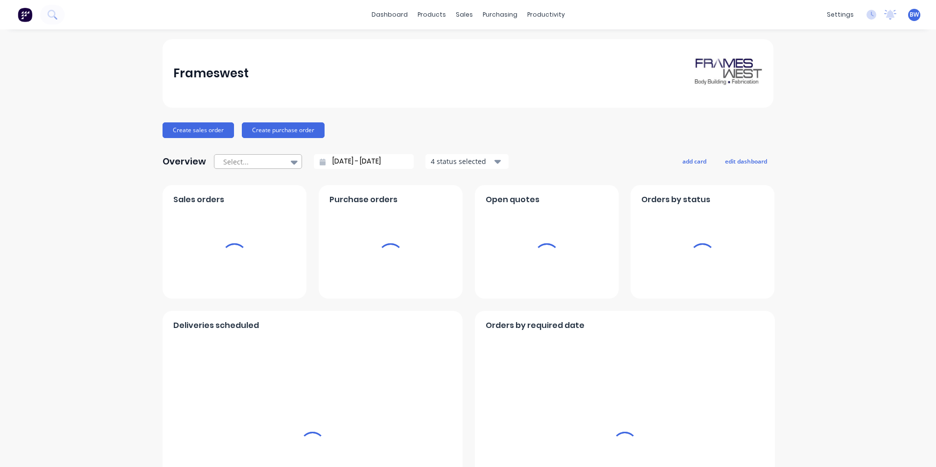
click at [280, 162] on div "Select..." at bounding box center [253, 162] width 68 height 15
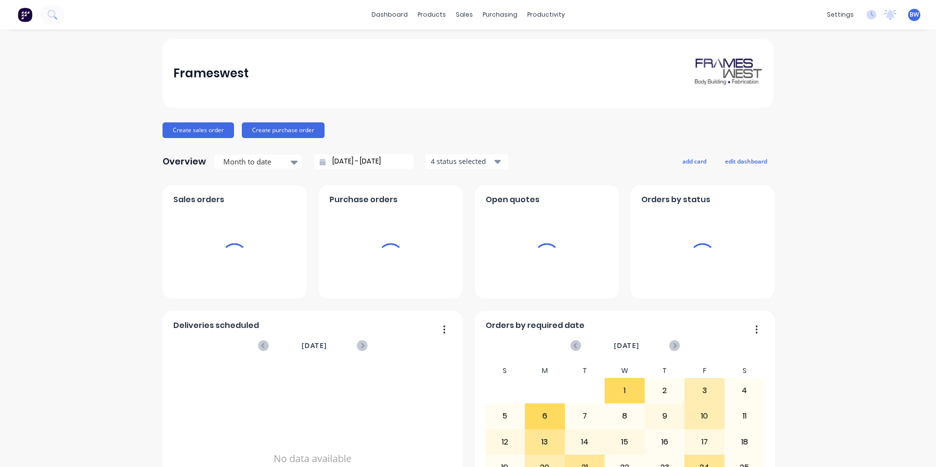
type input "[DATE] - [DATE]"
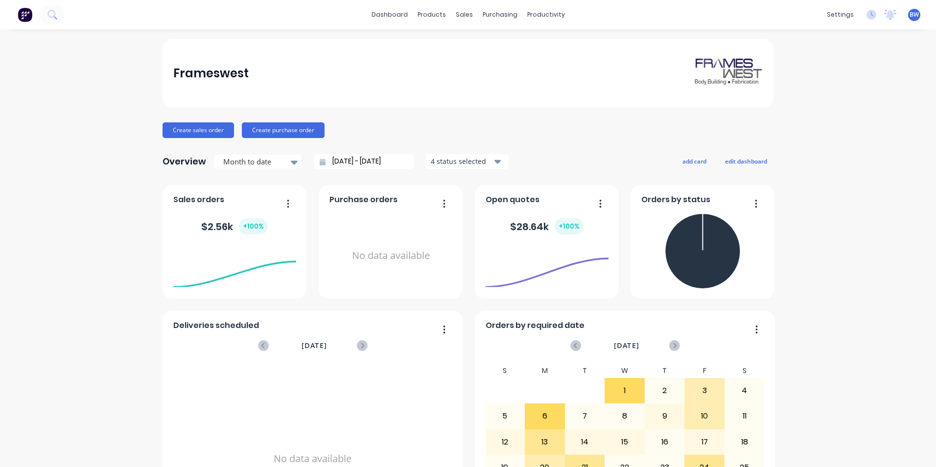
click at [909, 16] on span "BW" at bounding box center [913, 14] width 9 height 9
click at [829, 119] on div "Sign out" at bounding box center [831, 122] width 26 height 9
